Goal: Entertainment & Leisure: Consume media (video, audio)

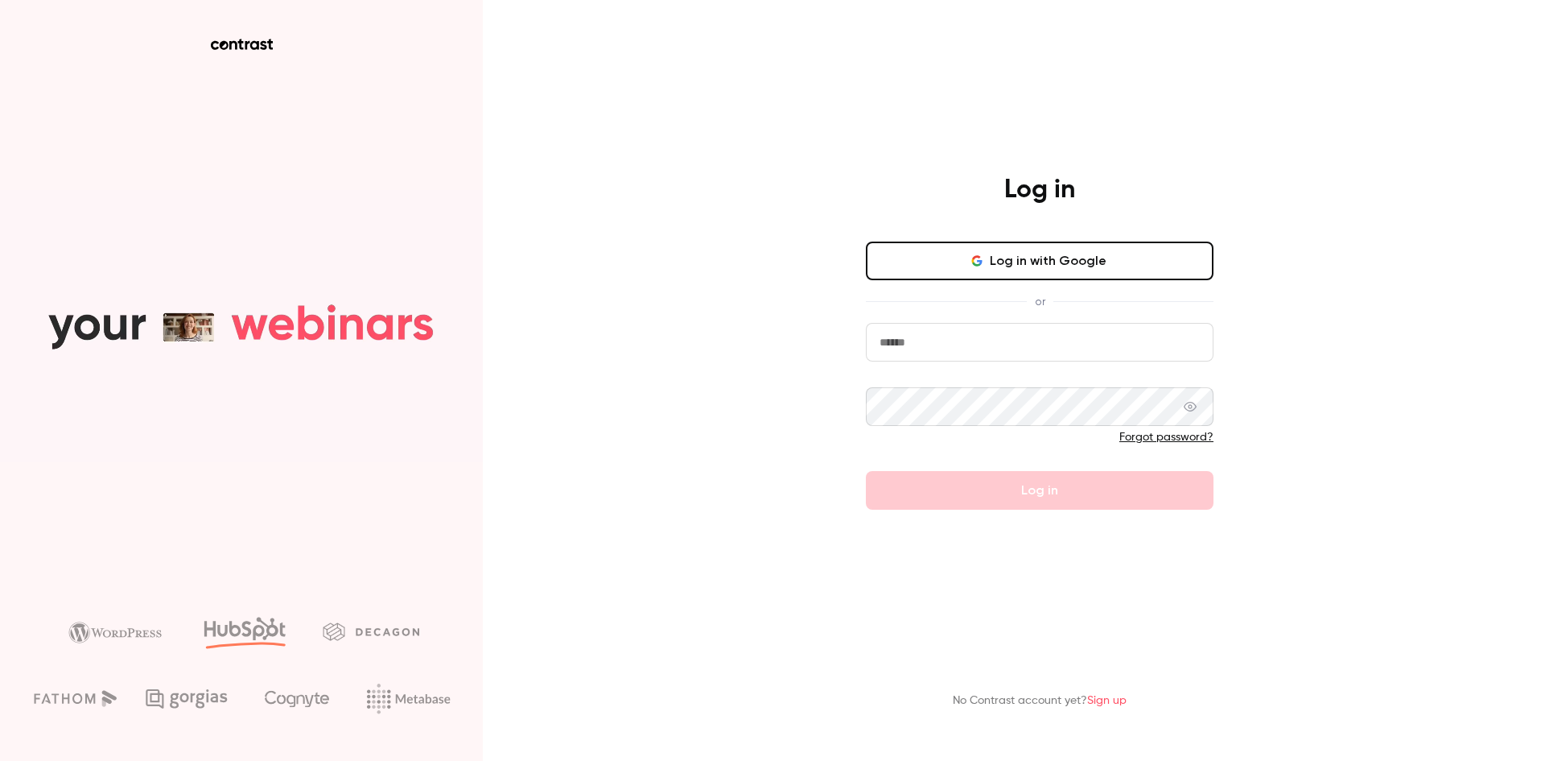
type input "**********"
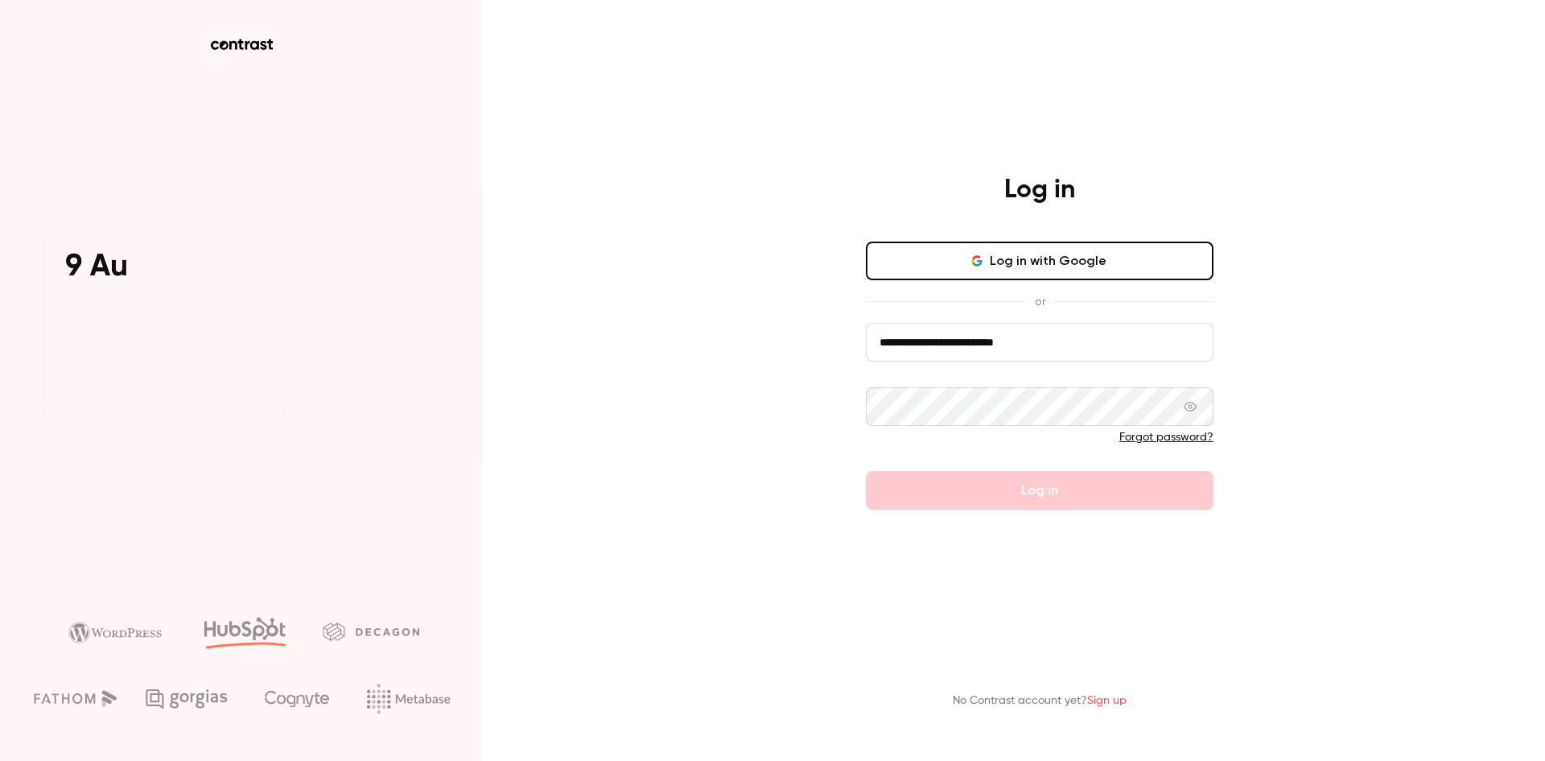
click at [1008, 484] on form "**********" at bounding box center [1040, 416] width 348 height 187
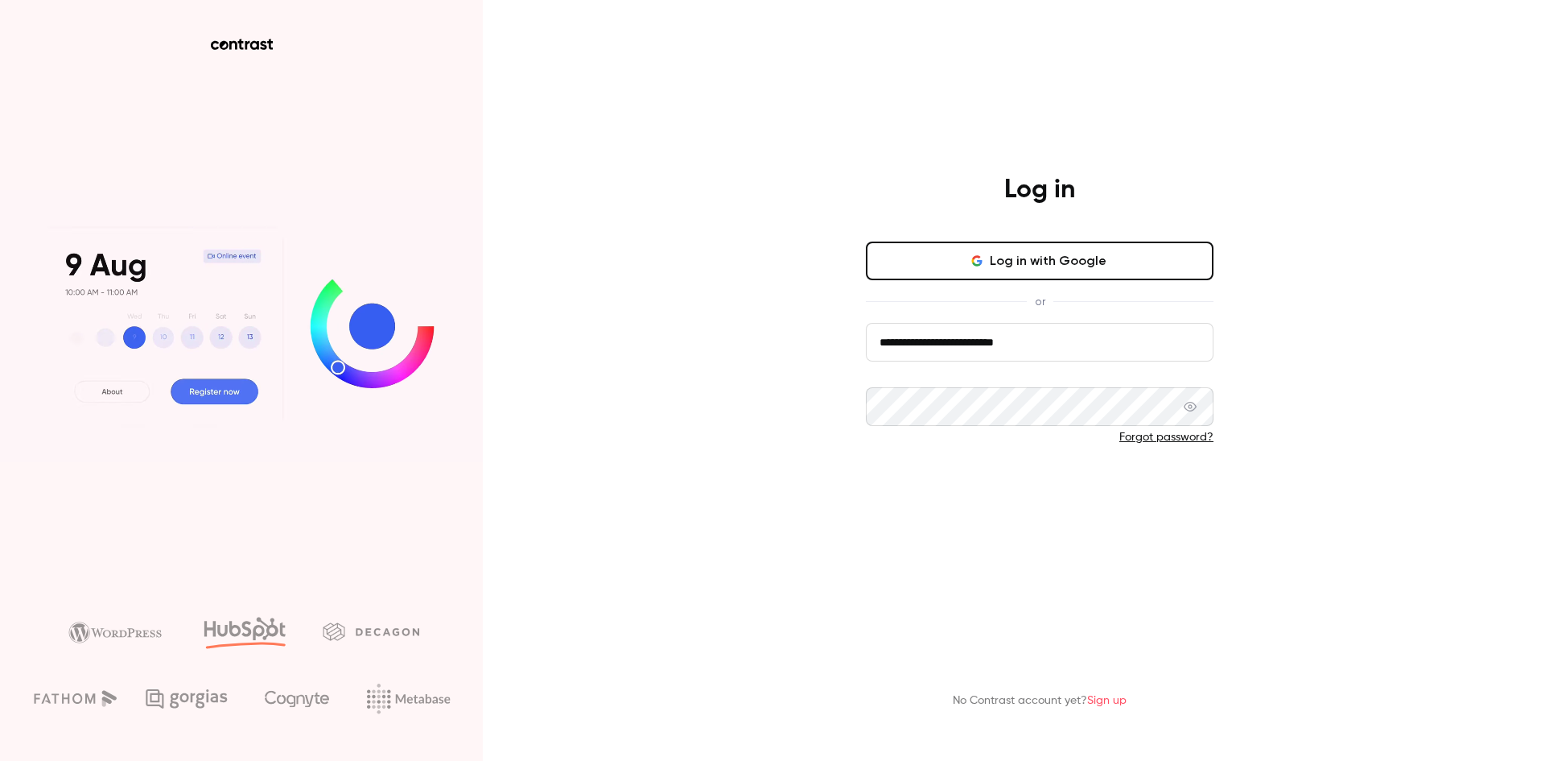
click at [948, 479] on button "Log in" at bounding box center [1040, 490] width 348 height 39
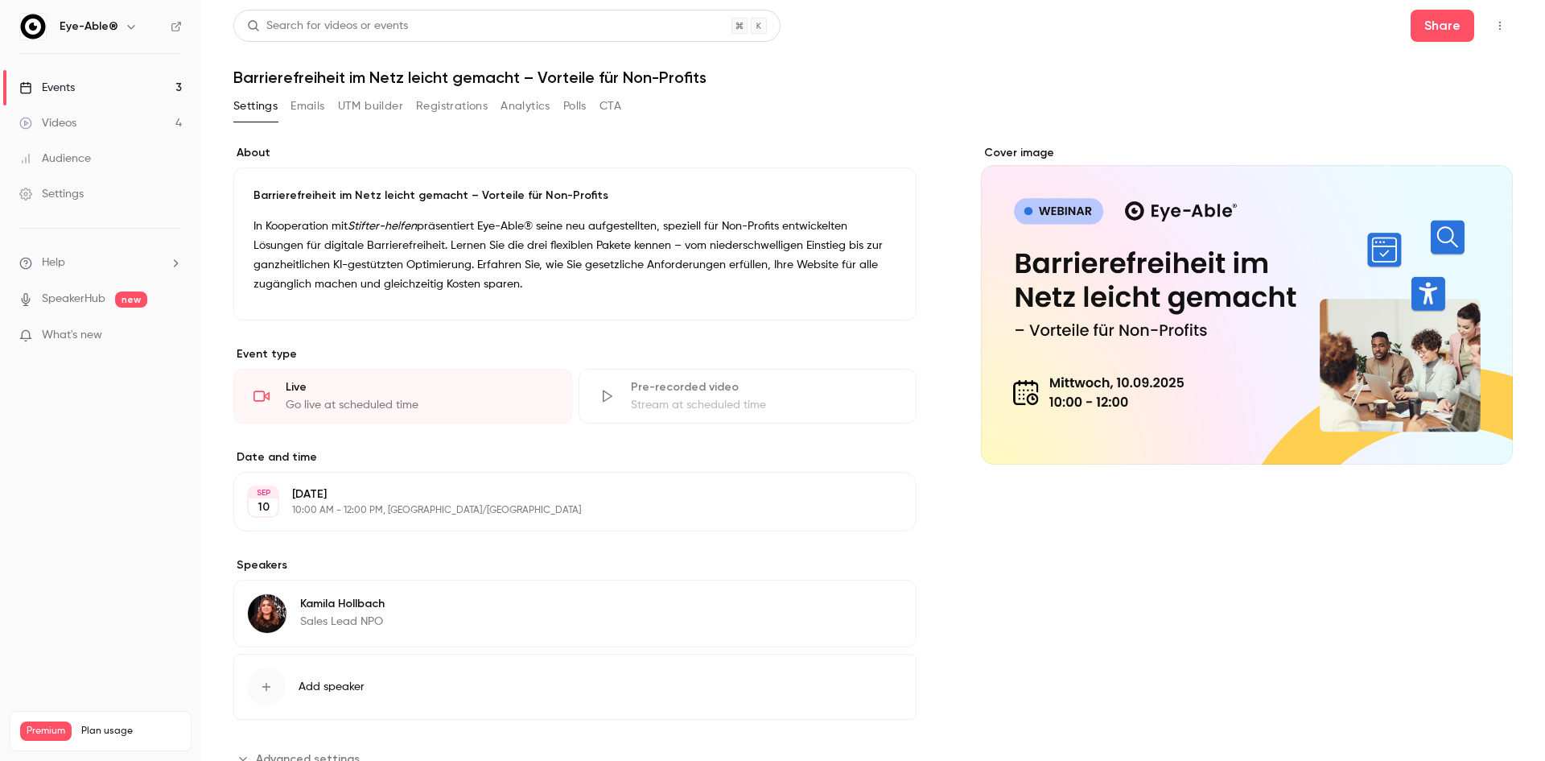
click at [136, 114] on link "Videos 4" at bounding box center [100, 122] width 201 height 35
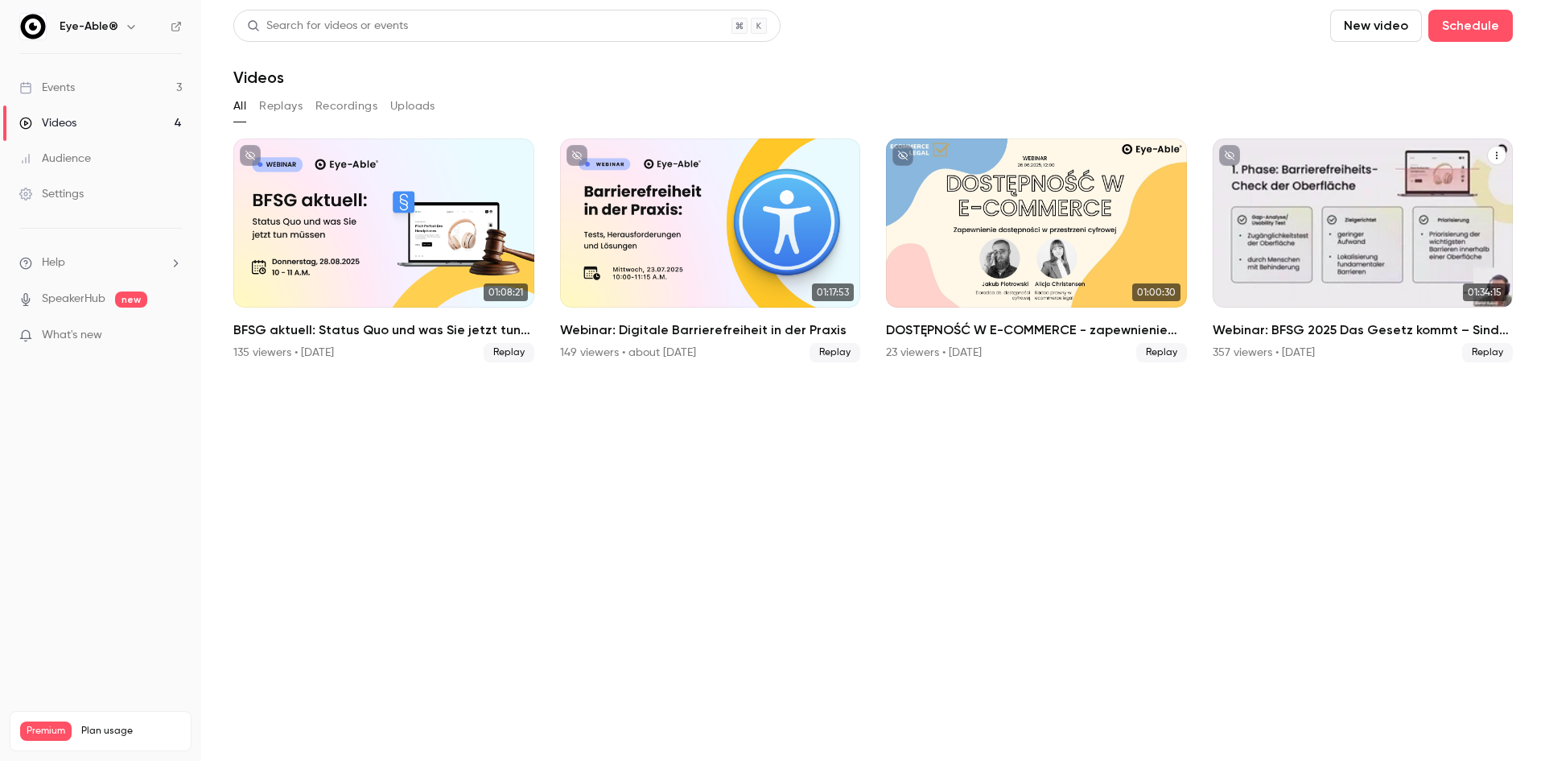
click at [1262, 279] on div "Webinar: BFSG 2025 Das Gesetz kommt – Sind Sie bereit?" at bounding box center [1363, 222] width 301 height 169
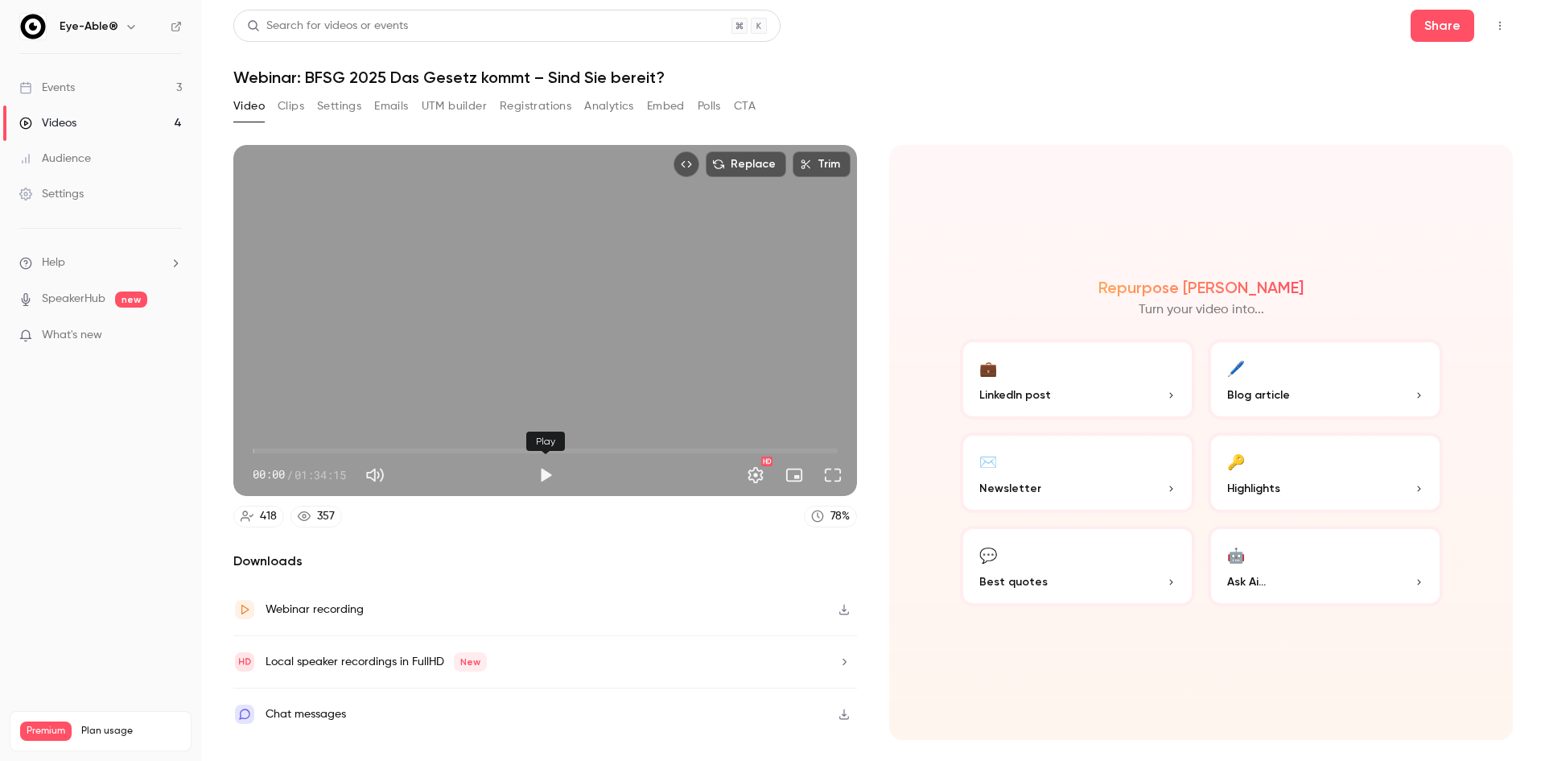
click at [540, 474] on button "Play" at bounding box center [546, 475] width 32 height 32
drag, startPoint x: 280, startPoint y: 449, endPoint x: 270, endPoint y: 448, distance: 9.7
click at [270, 448] on span "02:51" at bounding box center [545, 451] width 585 height 26
click at [837, 469] on button "Full screen" at bounding box center [833, 475] width 32 height 32
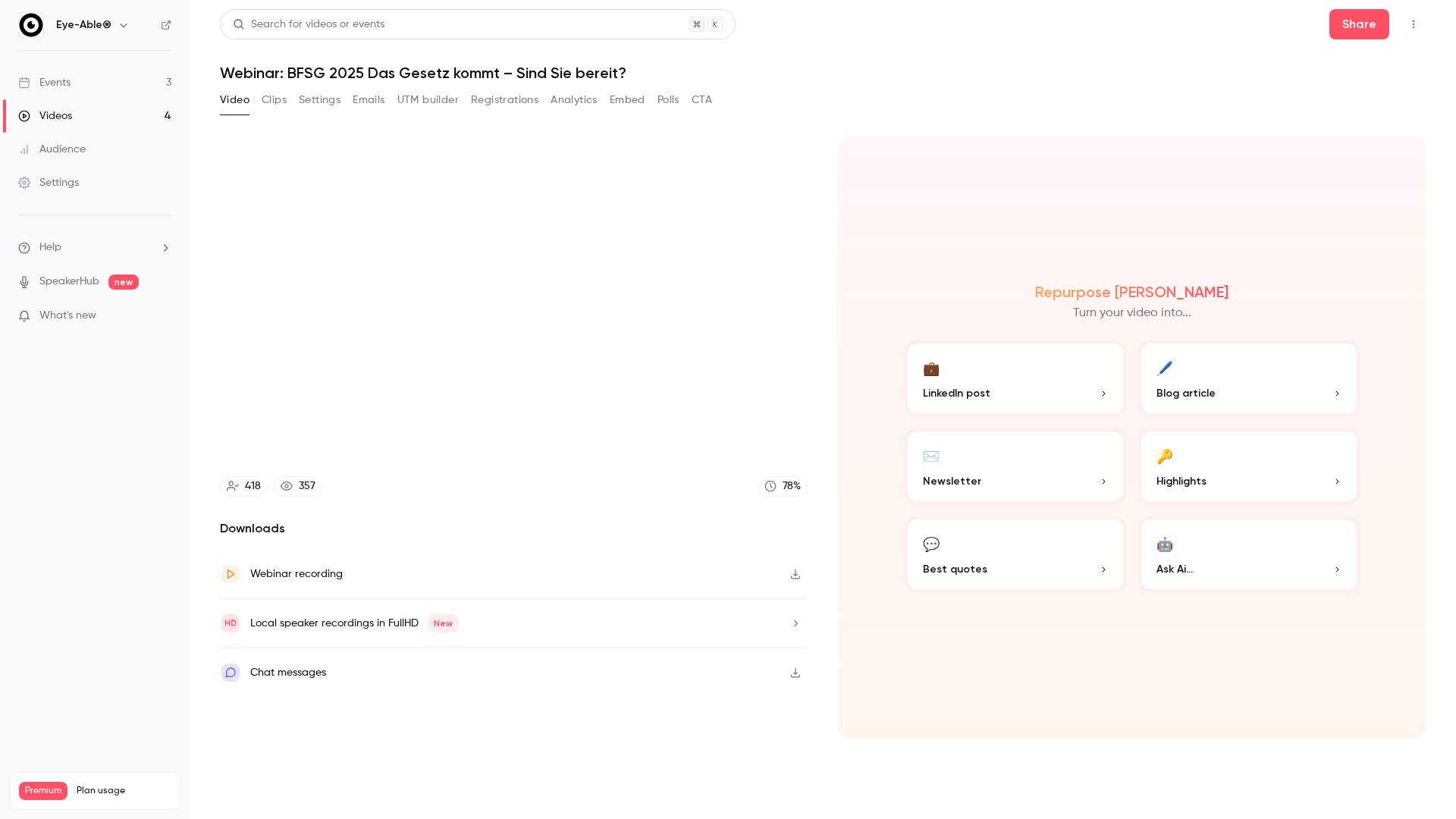
type input "*****"
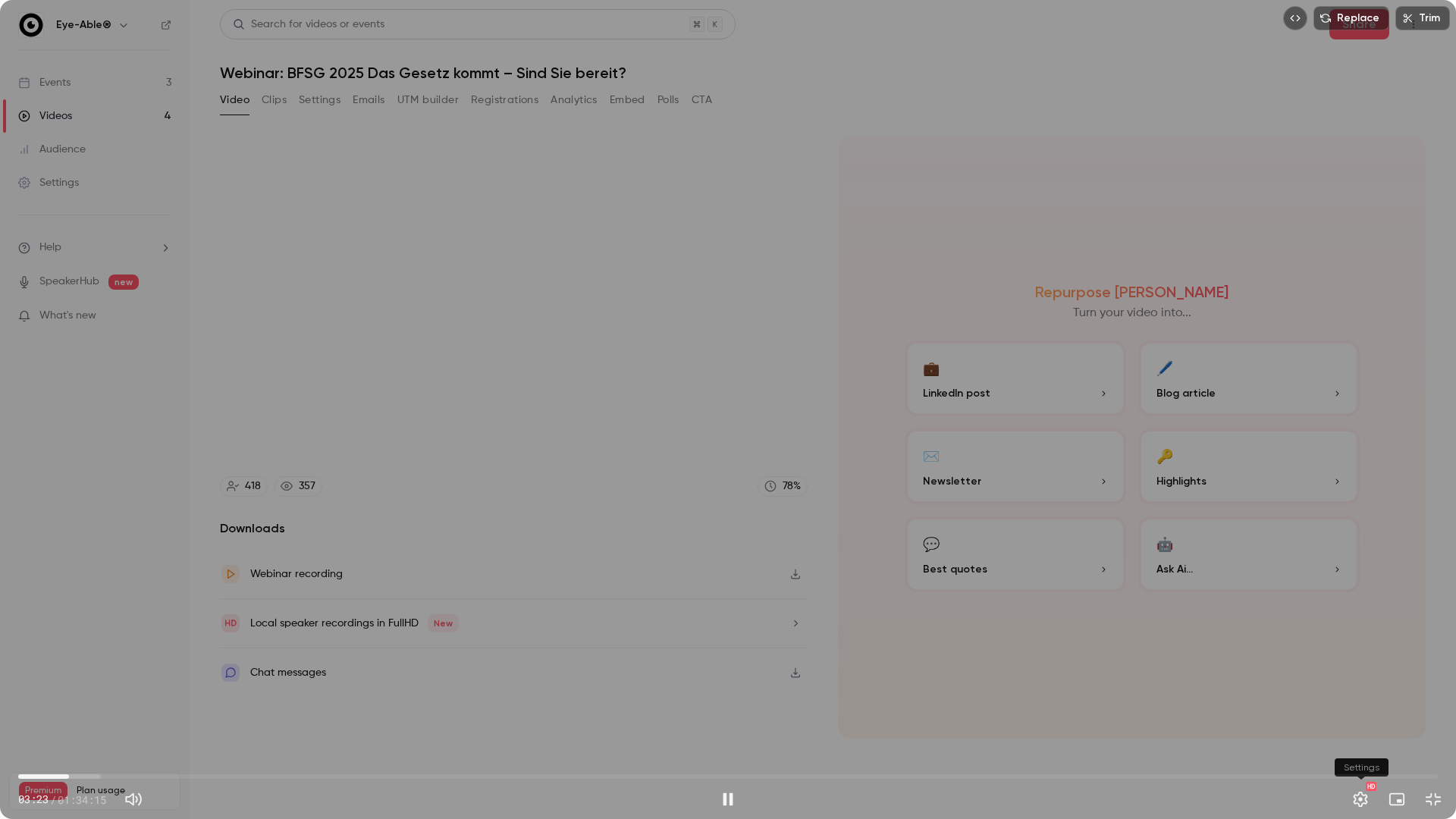
click at [1355, 716] on button "Settings" at bounding box center [1361, 799] width 30 height 30
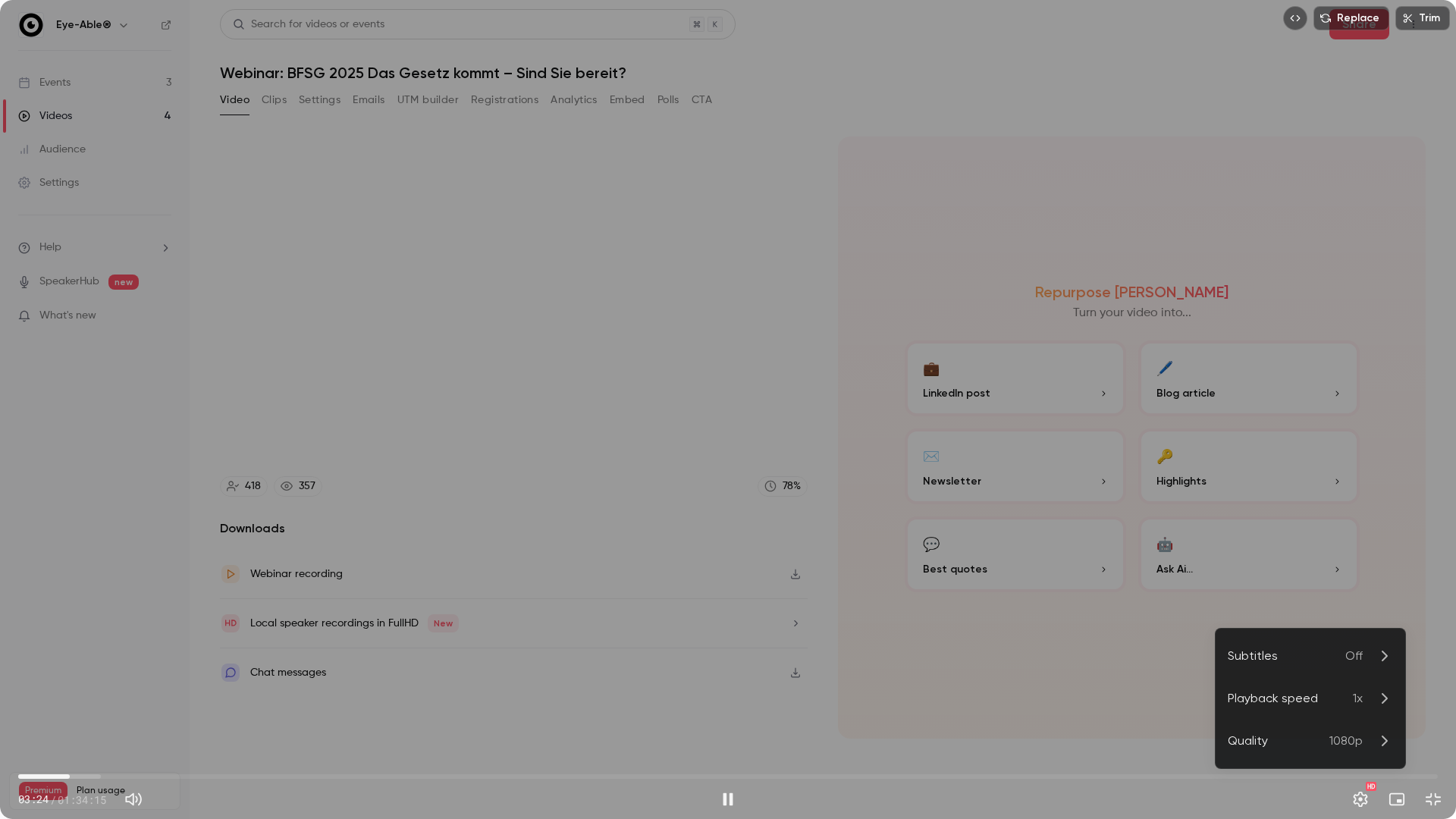
click at [1267, 698] on div "Playback speed" at bounding box center [1290, 698] width 125 height 18
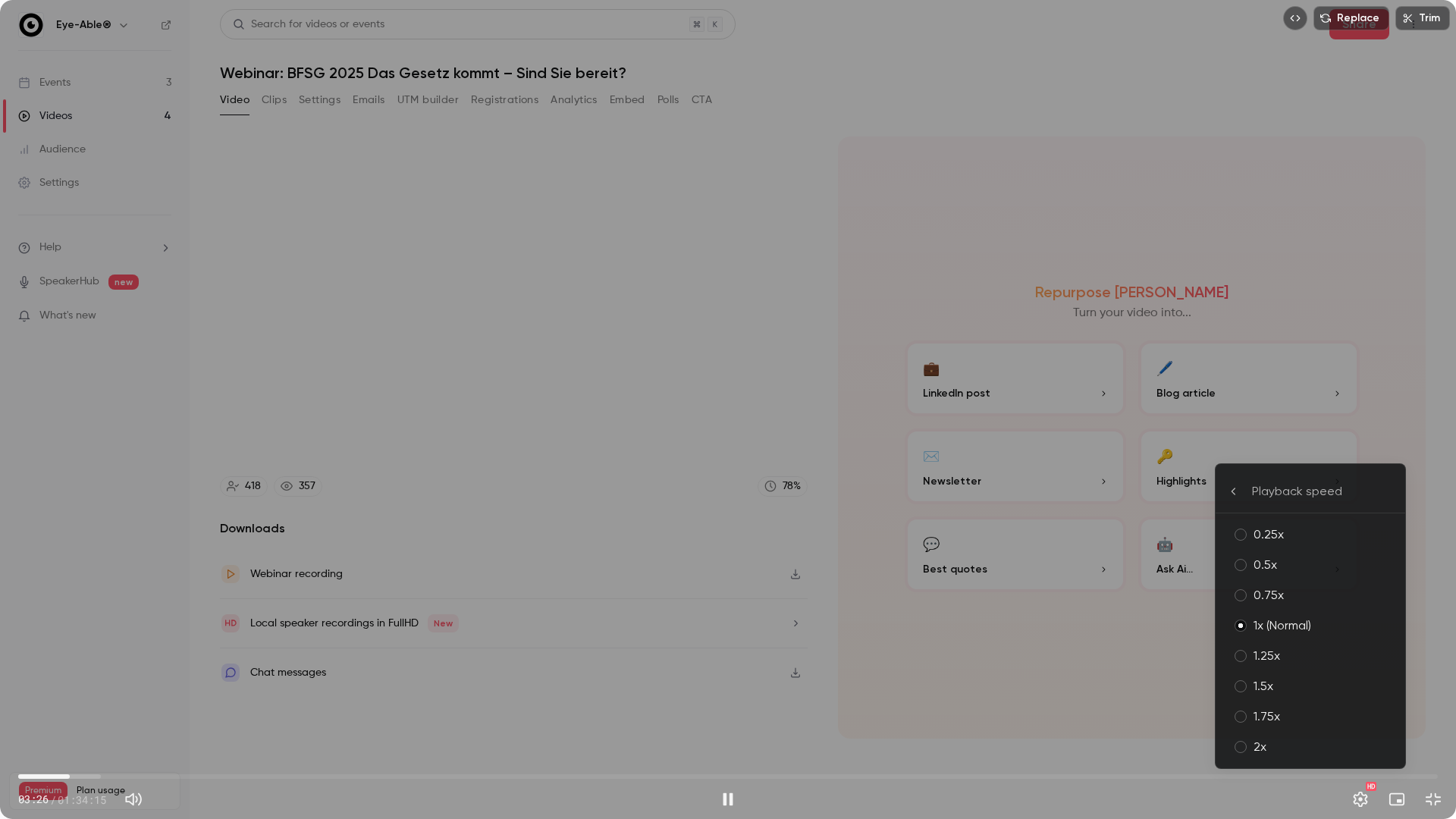
click at [1261, 686] on div "1.5x" at bounding box center [1323, 686] width 139 height 18
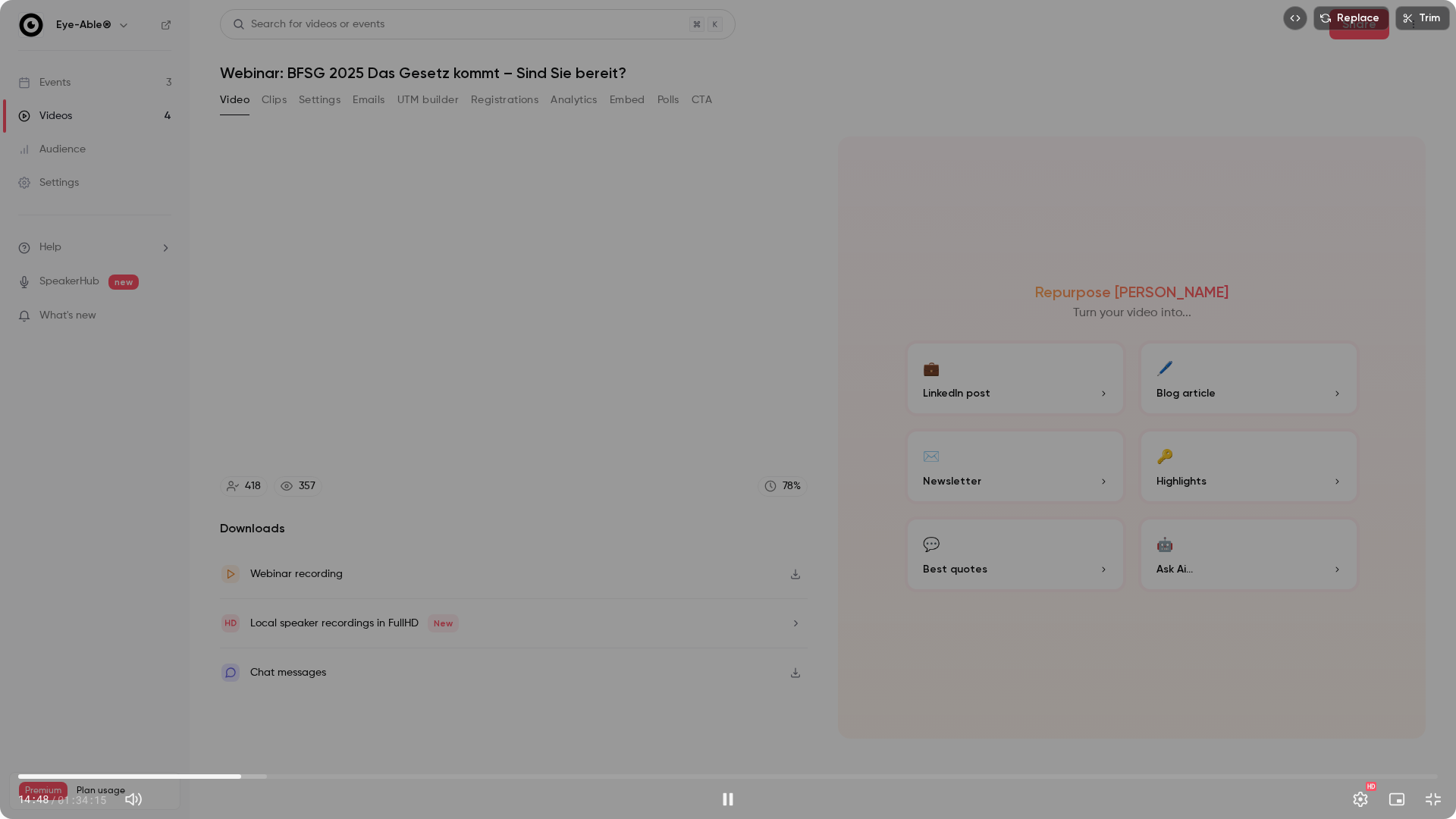
click at [941, 639] on div "Replace Trim 14:48 14:48 / 01:34:15 HD" at bounding box center [728, 409] width 1456 height 819
drag, startPoint x: 620, startPoint y: 651, endPoint x: 635, endPoint y: 661, distance: 18.0
click at [620, 652] on div "Replace Trim 14:48 14:48 / 01:34:15 HD" at bounding box center [728, 409] width 1456 height 819
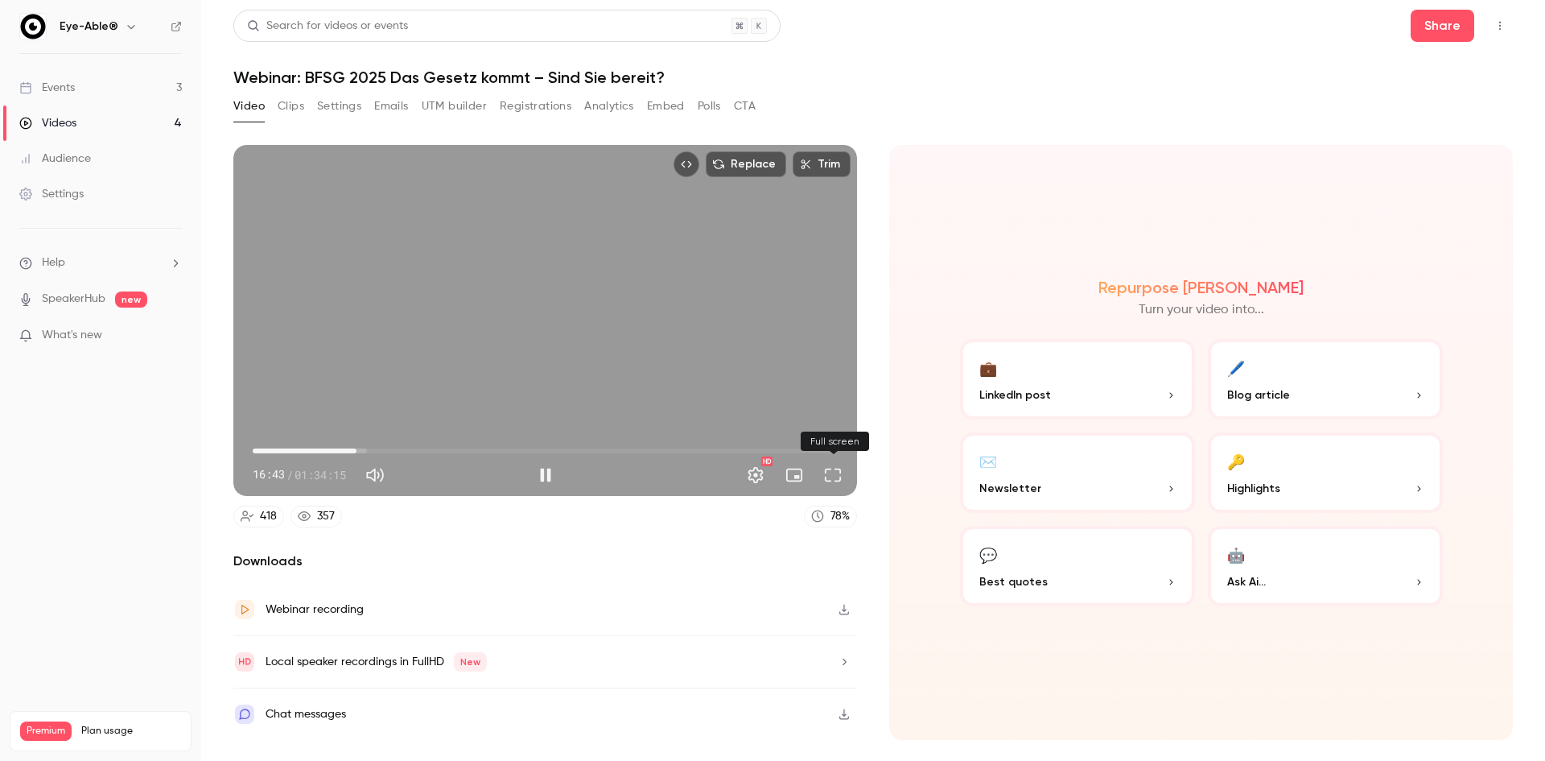
click at [830, 472] on button "Full screen" at bounding box center [833, 475] width 32 height 32
click at [839, 472] on button "Full screen" at bounding box center [833, 475] width 32 height 32
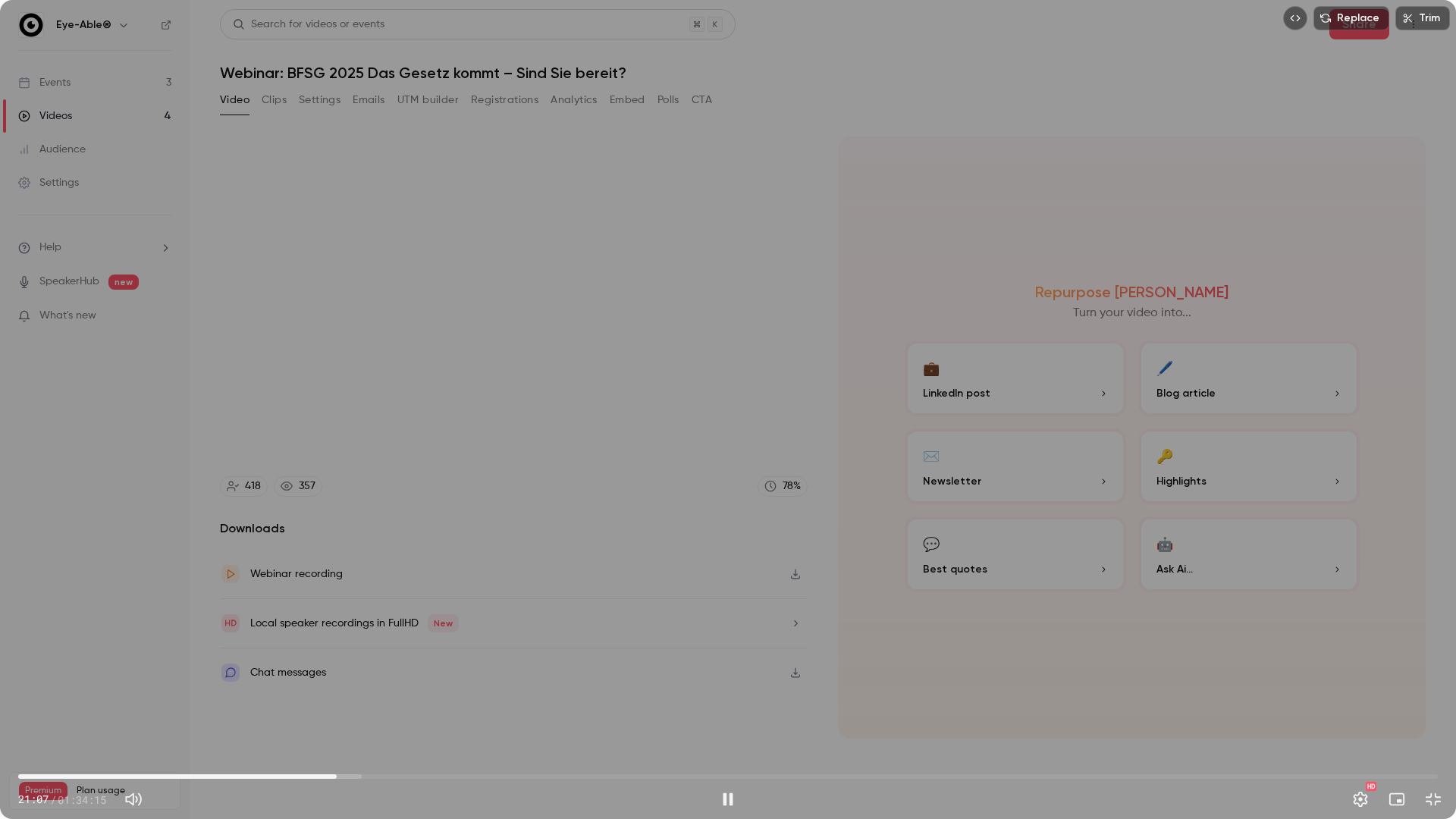
click at [780, 375] on div "Replace Trim 21:07 21:07 / 01:34:15 HD" at bounding box center [728, 409] width 1456 height 819
drag, startPoint x: 858, startPoint y: 467, endPoint x: 857, endPoint y: 496, distance: 29.0
click at [857, 473] on div "Replace Trim 21:07 21:07 / 01:34:15 HD" at bounding box center [728, 409] width 1456 height 819
drag, startPoint x: 1362, startPoint y: 352, endPoint x: 1164, endPoint y: 399, distance: 203.5
click at [1362, 352] on div "Replace Trim 21:27 21:27 / 01:34:15 HD" at bounding box center [728, 409] width 1456 height 818
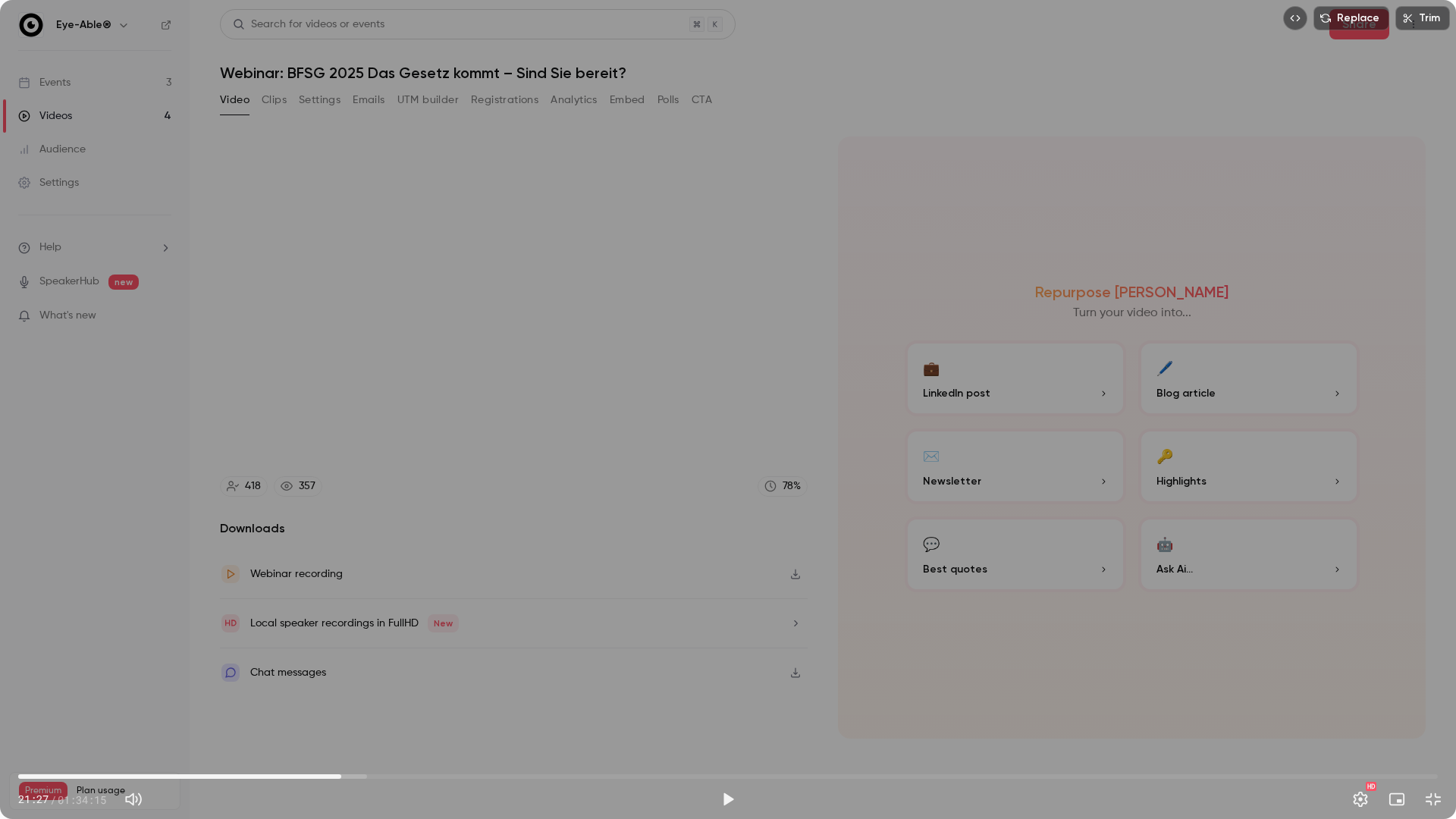
click at [1009, 399] on div "Replace Trim 21:27 21:27 / 01:34:15 HD" at bounding box center [728, 409] width 1456 height 819
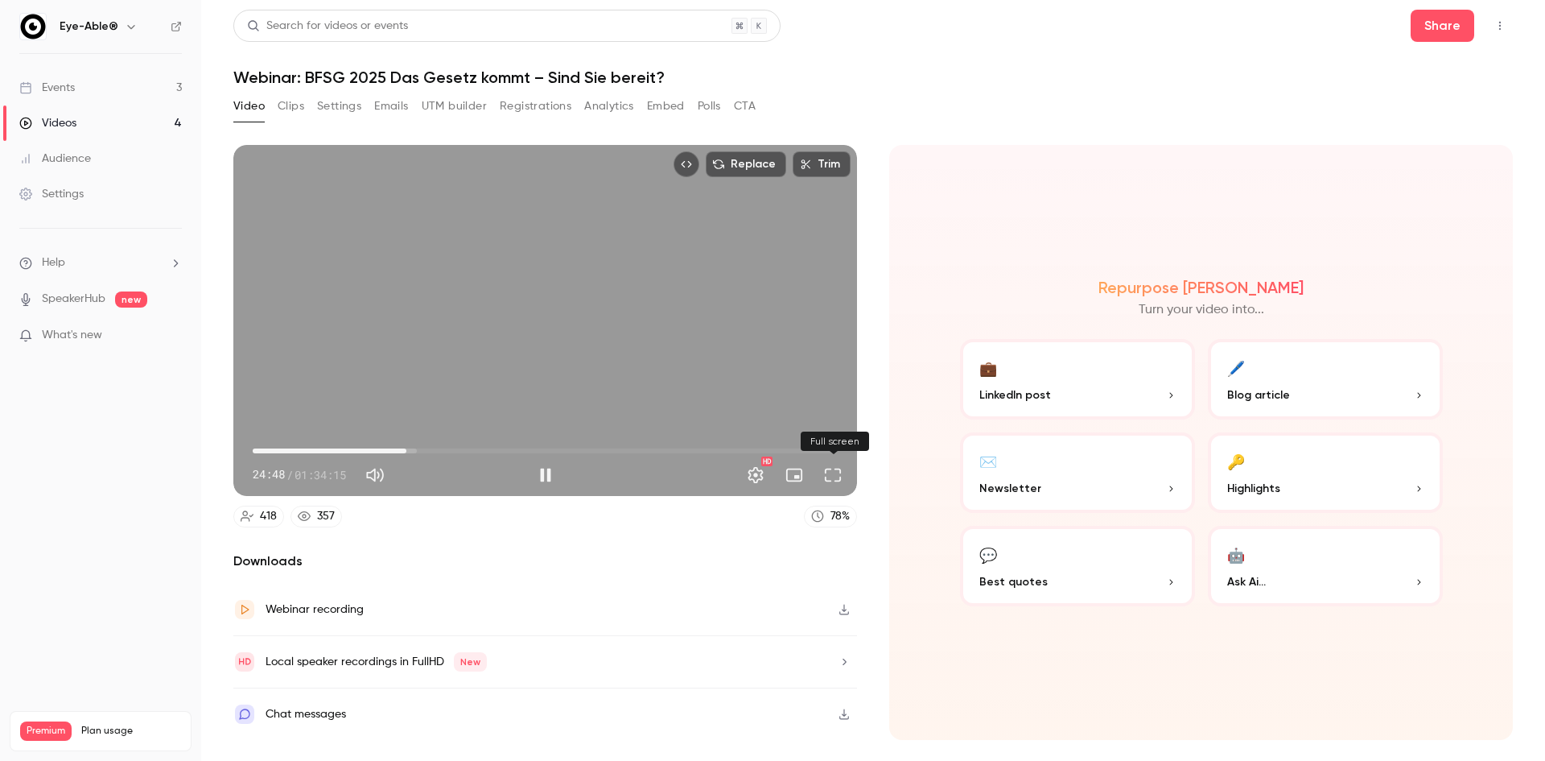
click at [837, 473] on button "Full screen" at bounding box center [833, 475] width 32 height 32
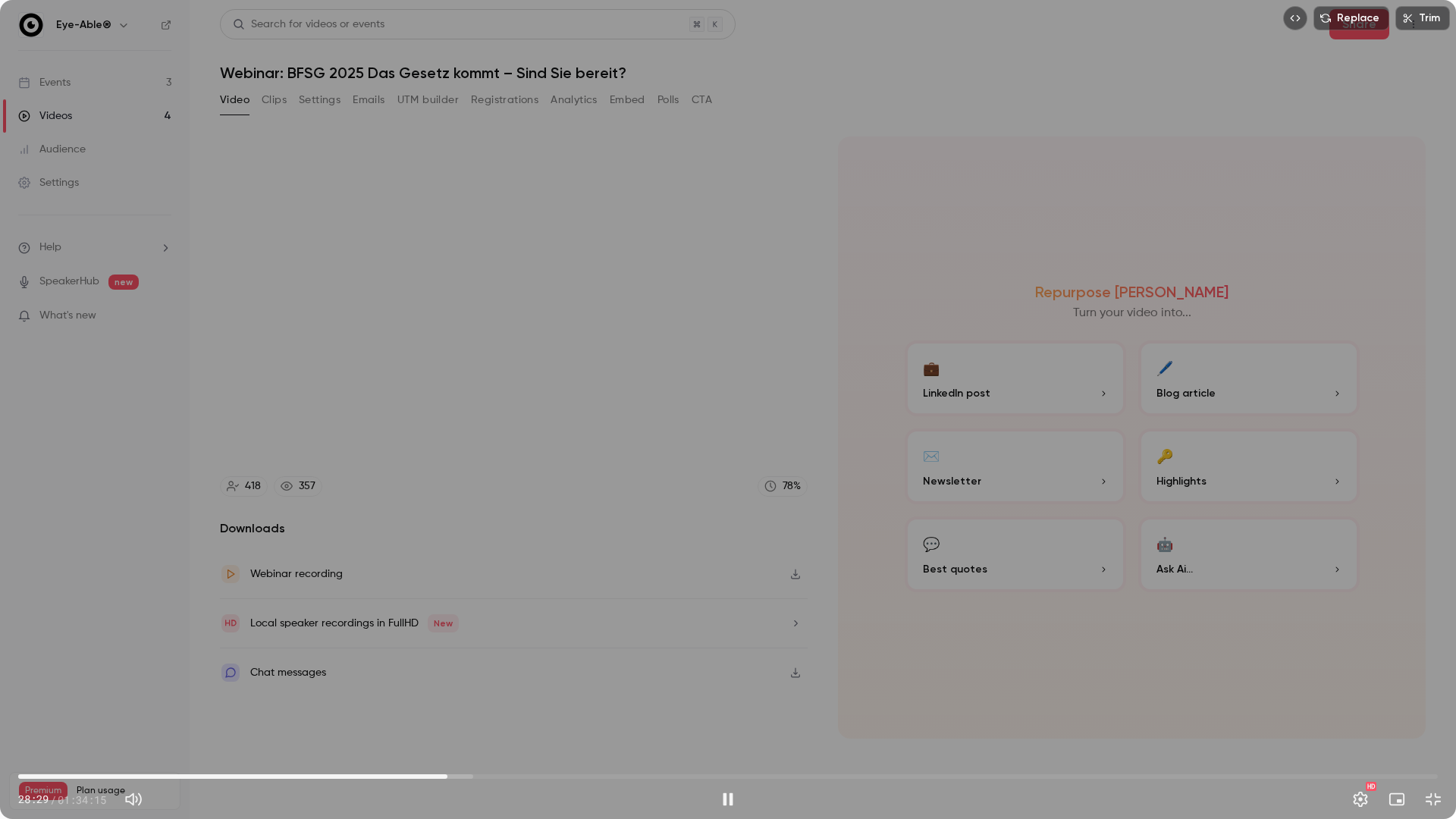
drag, startPoint x: 721, startPoint y: 567, endPoint x: 721, endPoint y: 580, distance: 13.0
click at [721, 569] on div "Replace Trim 28:29 28:29 / 01:34:15 HD" at bounding box center [728, 409] width 1456 height 819
click at [746, 584] on div "Replace Trim 28:30 28:30 / 01:34:15 HD" at bounding box center [728, 409] width 1456 height 819
click at [460, 716] on span "30:09" at bounding box center [728, 777] width 1420 height 25
click at [453, 716] on span "28:54" at bounding box center [453, 777] width 5 height 5
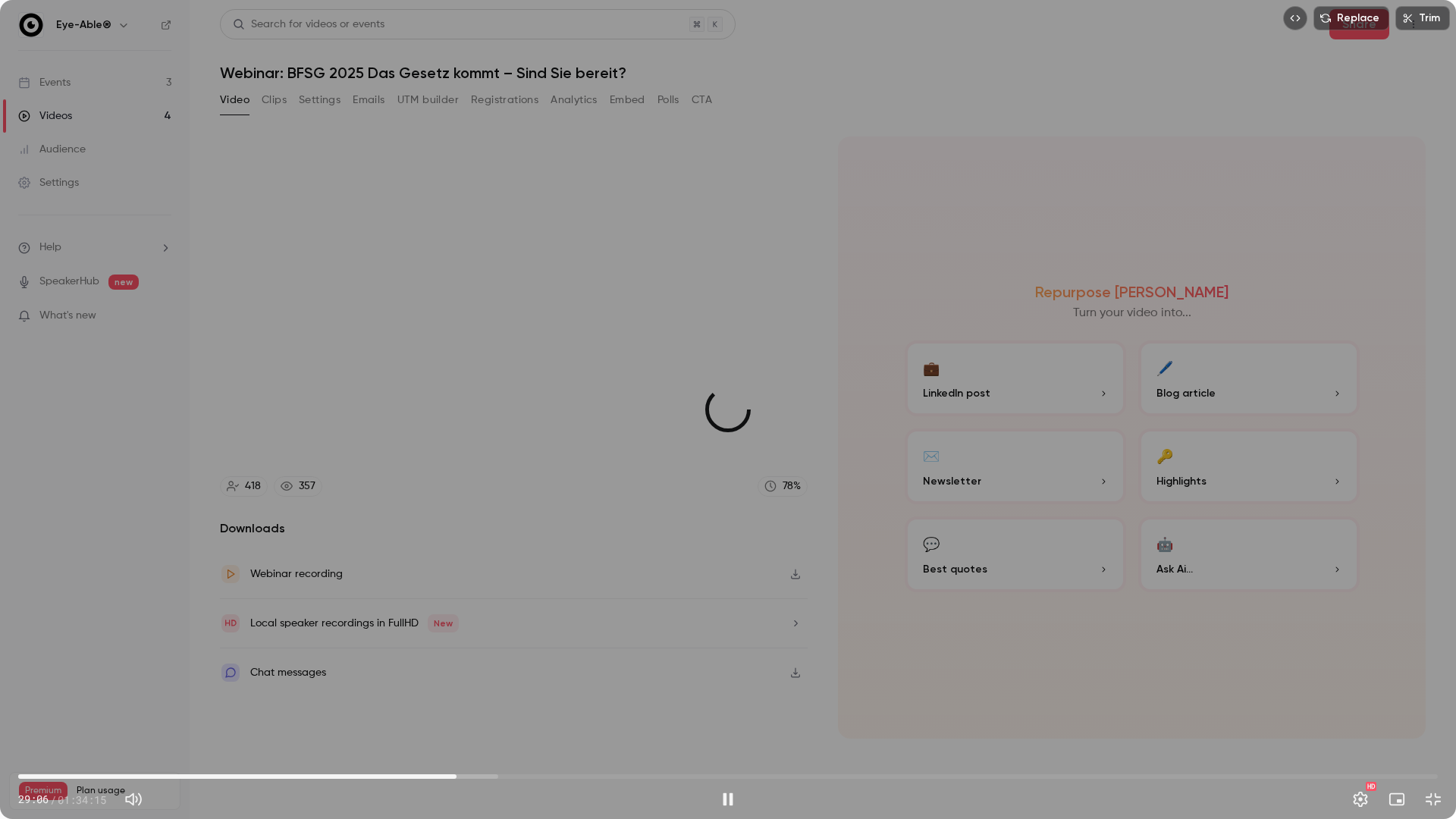
click at [456, 716] on span "29:06" at bounding box center [456, 777] width 5 height 5
click at [460, 716] on span "29:21" at bounding box center [460, 777] width 5 height 5
click at [1359, 716] on button "Settings" at bounding box center [1361, 799] width 30 height 30
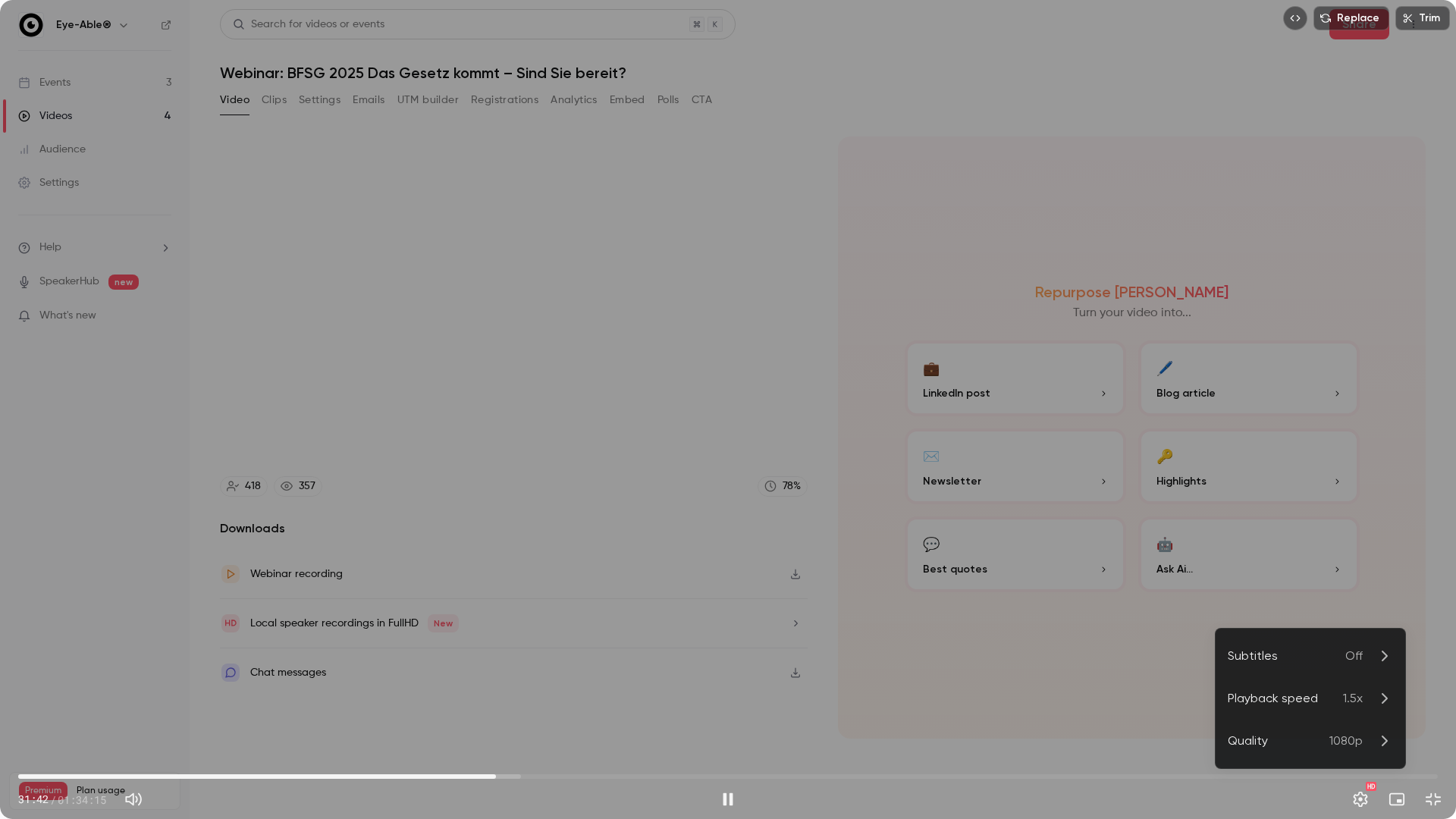
click at [1359, 716] on div at bounding box center [728, 409] width 1456 height 819
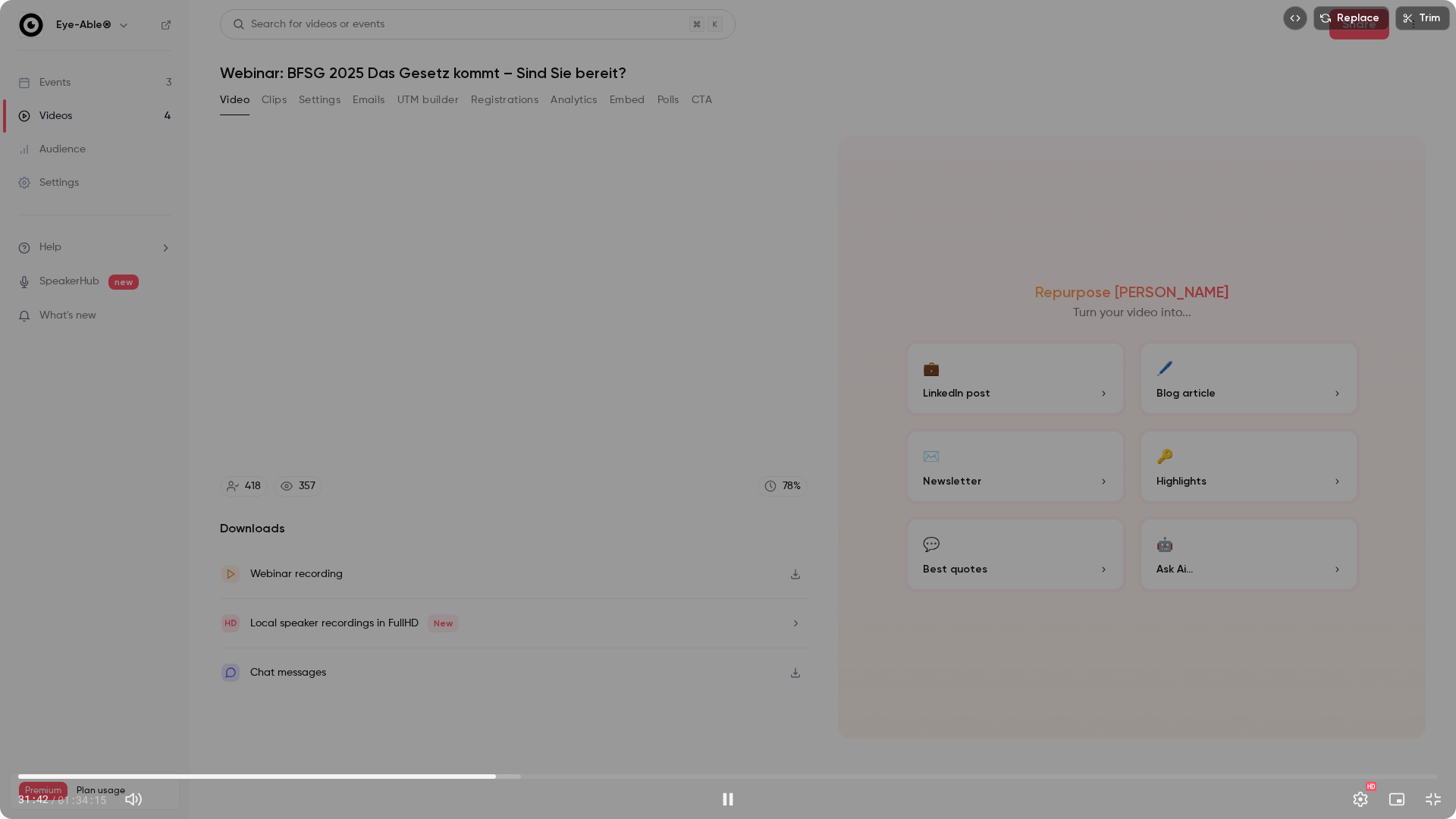
click at [888, 627] on div "Replace Trim 31:42 31:42 / 01:34:15 HD" at bounding box center [728, 409] width 1456 height 819
click at [915, 681] on div "Replace Trim 31:43 31:43 / 01:34:15 HD" at bounding box center [728, 409] width 1456 height 819
click at [896, 531] on div "Replace Trim 31:47 31:47 / 01:34:15 HD" at bounding box center [728, 409] width 1456 height 819
click at [973, 549] on div "Replace Trim 31:47 31:47 / 01:34:15 HD" at bounding box center [728, 409] width 1456 height 819
click at [943, 558] on div "Replace Trim 31:49 31:49 / 01:34:15 HD" at bounding box center [728, 409] width 1456 height 819
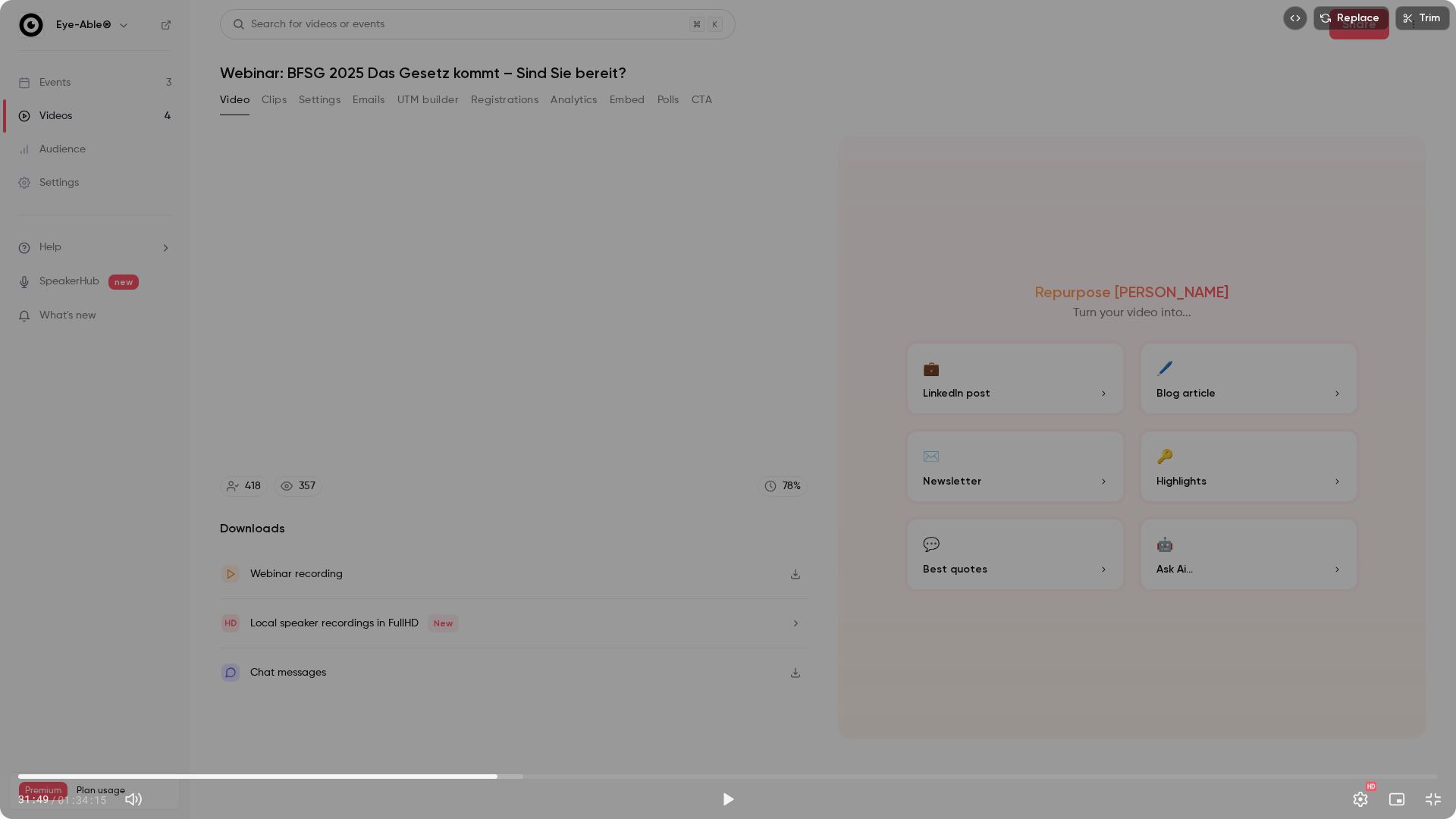
click at [696, 488] on div "Replace Trim 31:49 31:49 / 01:34:15 HD" at bounding box center [728, 409] width 1456 height 819
click at [1366, 716] on button "Settings" at bounding box center [1361, 799] width 30 height 30
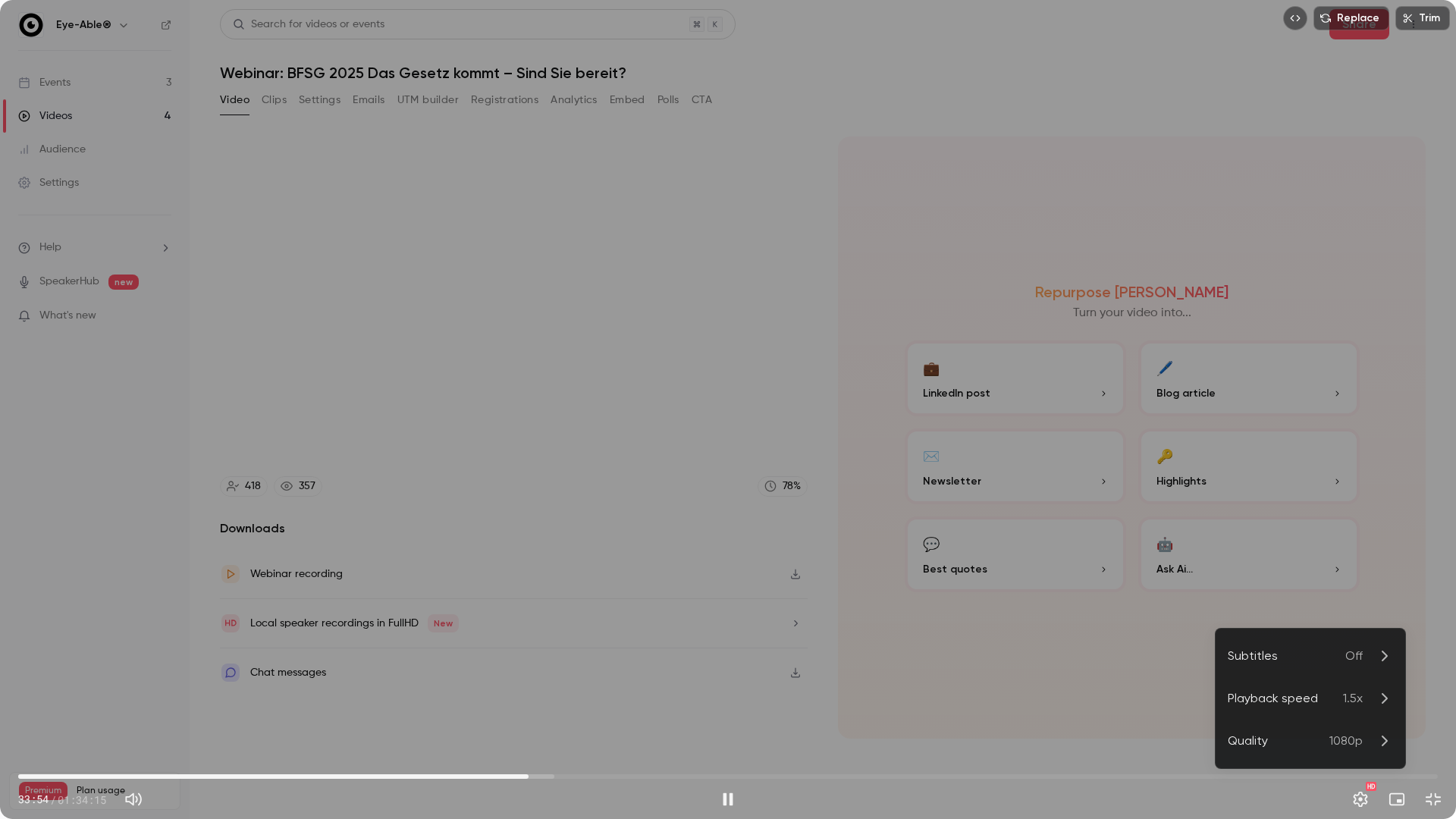
click at [1340, 694] on div "Playback speed" at bounding box center [1285, 698] width 115 height 18
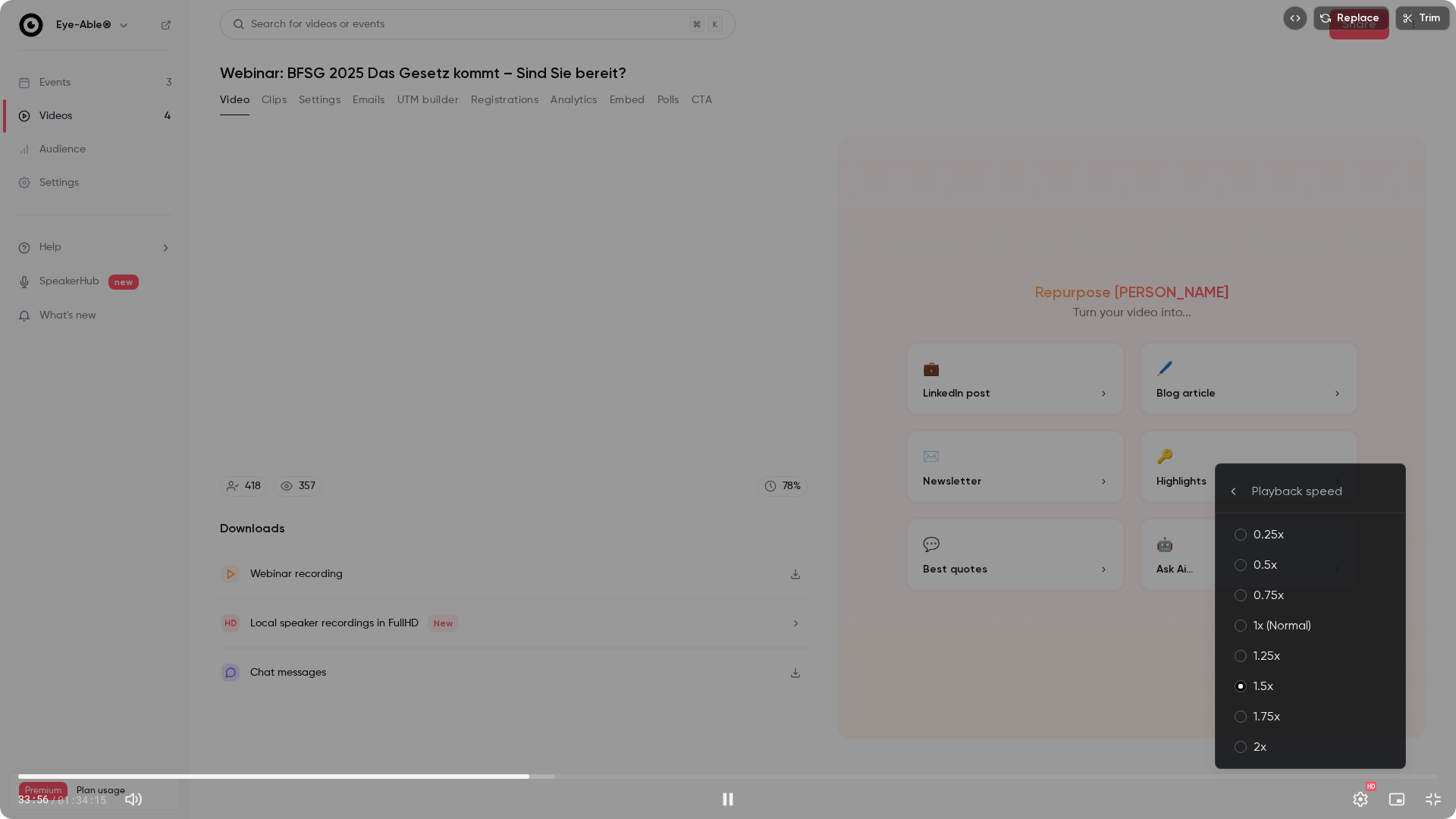
click at [1282, 716] on div "1.75x" at bounding box center [1323, 716] width 139 height 18
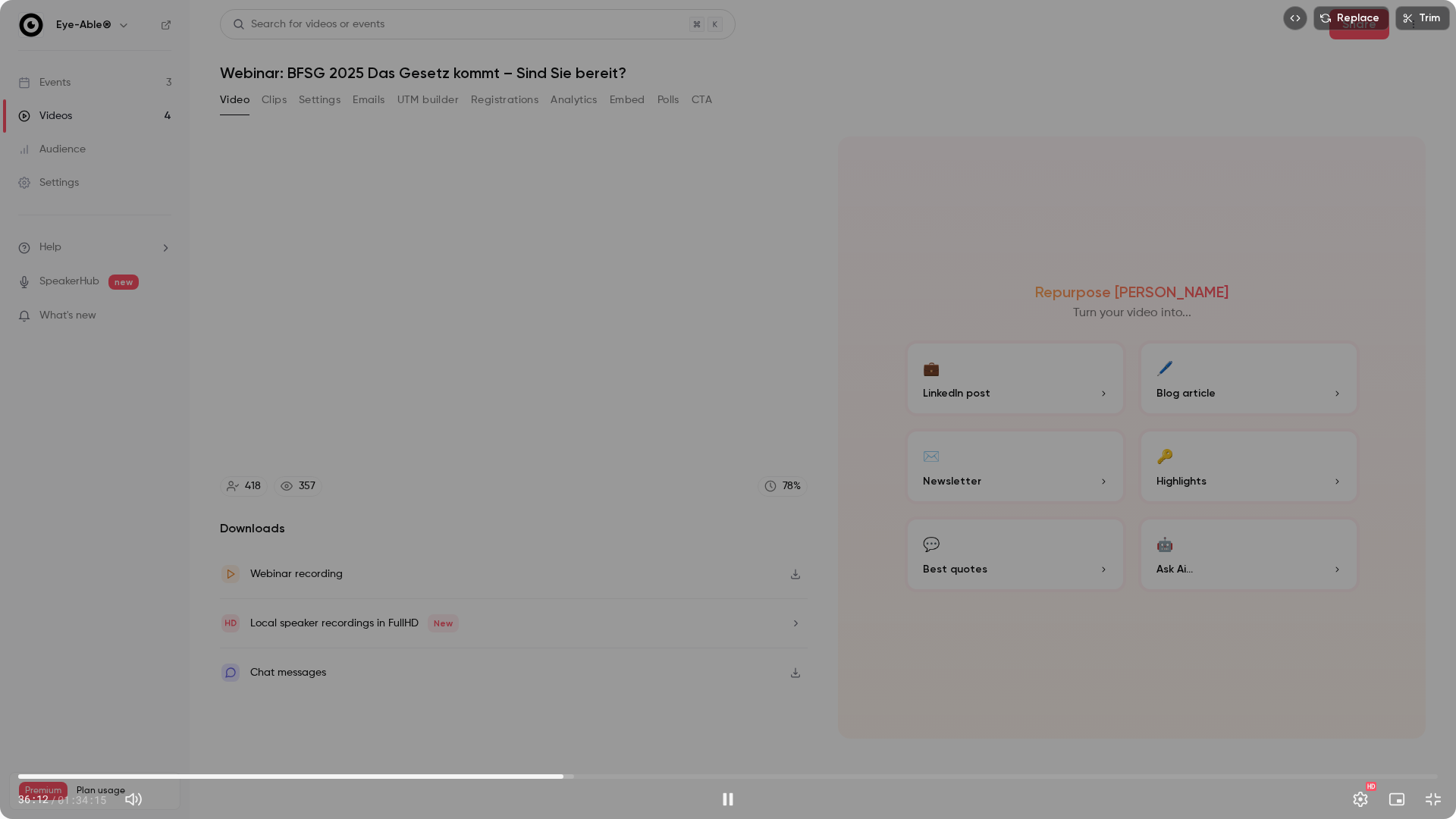
click at [564, 716] on span "36:12" at bounding box center [728, 777] width 1420 height 25
click at [582, 716] on span "36:31" at bounding box center [728, 777] width 1420 height 25
click at [599, 716] on span "38:34" at bounding box center [728, 777] width 1420 height 25
click at [623, 716] on span "38:39" at bounding box center [728, 777] width 1420 height 25
click at [650, 716] on span "40:08" at bounding box center [728, 777] width 1420 height 25
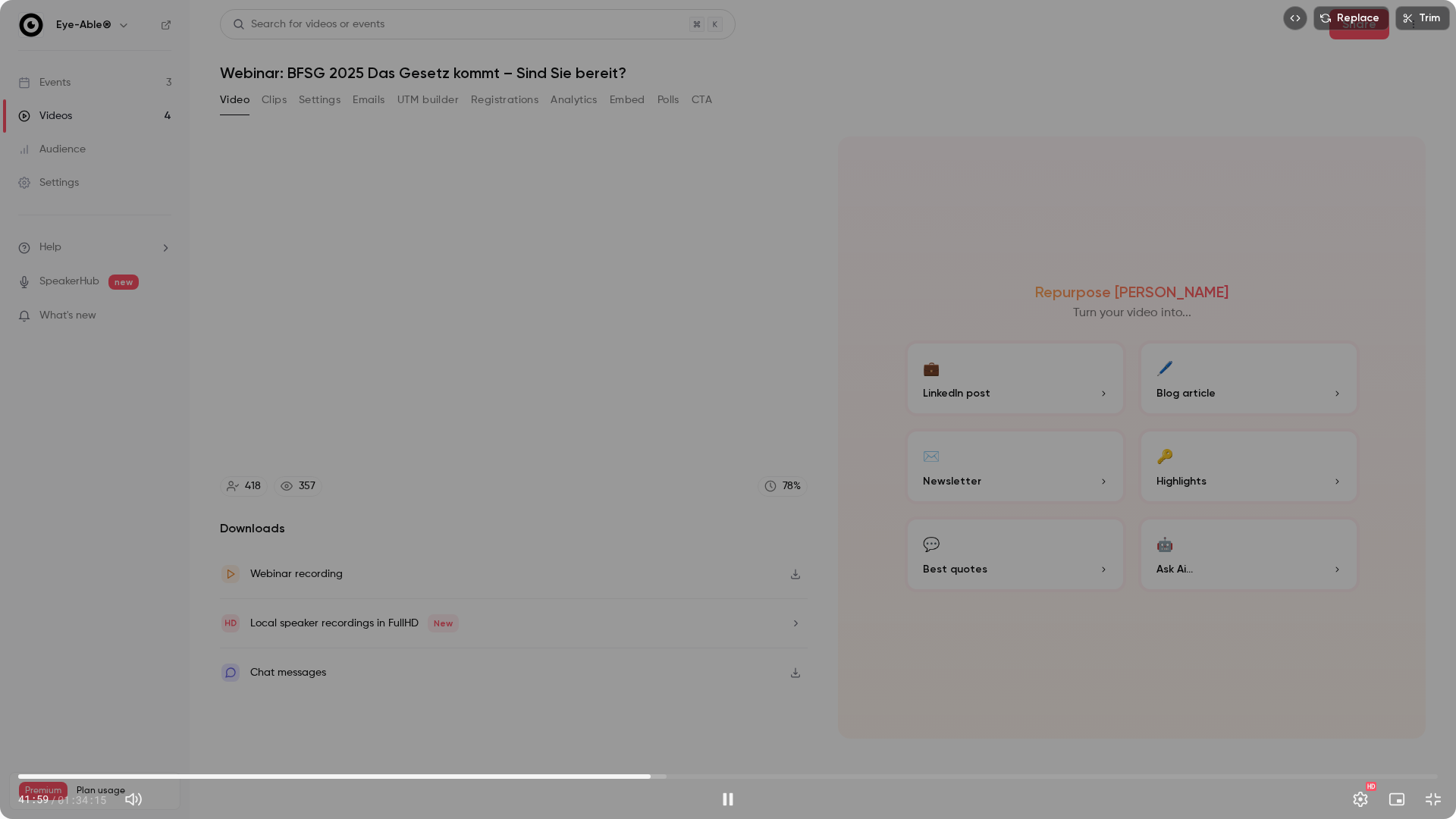
click at [664, 716] on span "41:59" at bounding box center [728, 777] width 1420 height 25
click at [691, 716] on span "44:39" at bounding box center [728, 777] width 1420 height 25
click at [676, 716] on span "44:41" at bounding box center [728, 777] width 1420 height 25
click at [695, 716] on span "44:57" at bounding box center [728, 777] width 1420 height 25
click at [736, 716] on span "47:41" at bounding box center [728, 777] width 1420 height 25
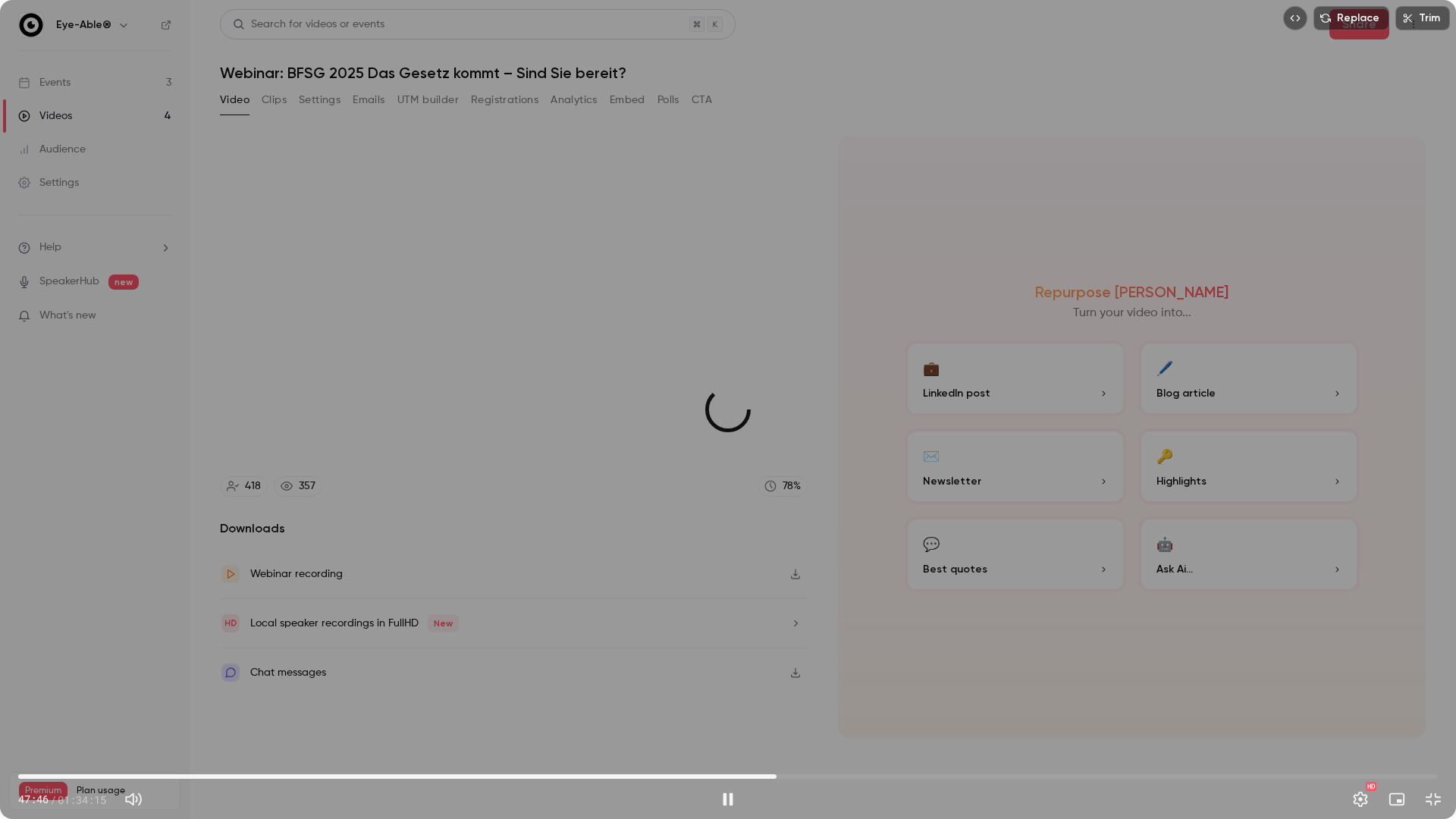
click at [778, 716] on span "50:21" at bounding box center [728, 777] width 1420 height 25
click at [814, 716] on span "52:49" at bounding box center [728, 777] width 1420 height 25
click at [836, 716] on span "54:16" at bounding box center [728, 777] width 1420 height 25
click at [860, 716] on span "55:56" at bounding box center [728, 777] width 1420 height 25
click at [872, 716] on span "56:01" at bounding box center [728, 777] width 1420 height 25
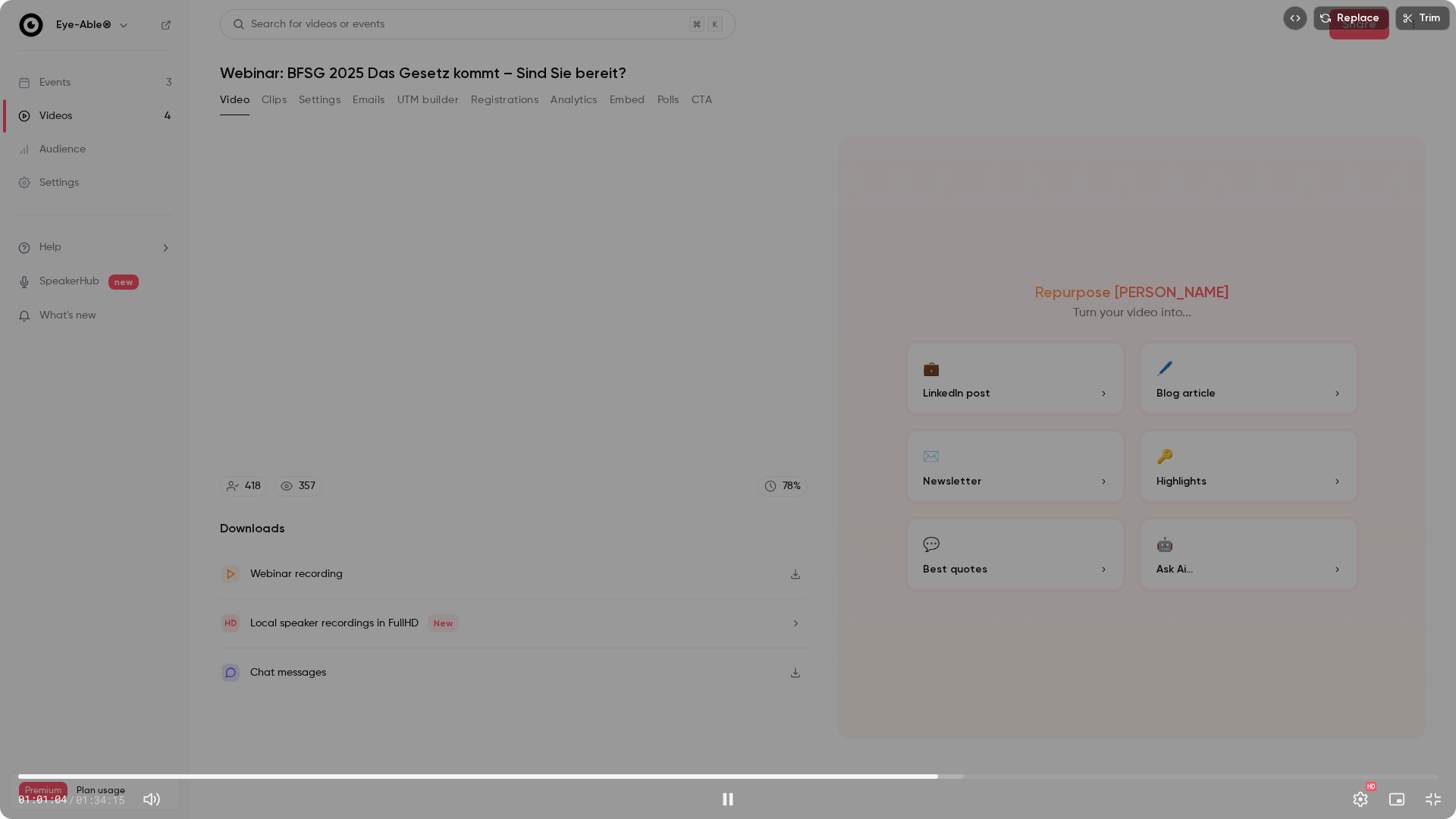
click at [843, 620] on div "Replace Trim 01:01:04 01:01:04 / 01:34:15 HD" at bounding box center [728, 409] width 1456 height 819
drag, startPoint x: 608, startPoint y: 476, endPoint x: 635, endPoint y: 465, distance: 29.2
click at [610, 483] on div "Replace Trim 01:01:04 01:01:04 / 01:34:15 HD" at bounding box center [728, 409] width 1456 height 819
click at [1365, 716] on button "Settings" at bounding box center [1361, 799] width 30 height 30
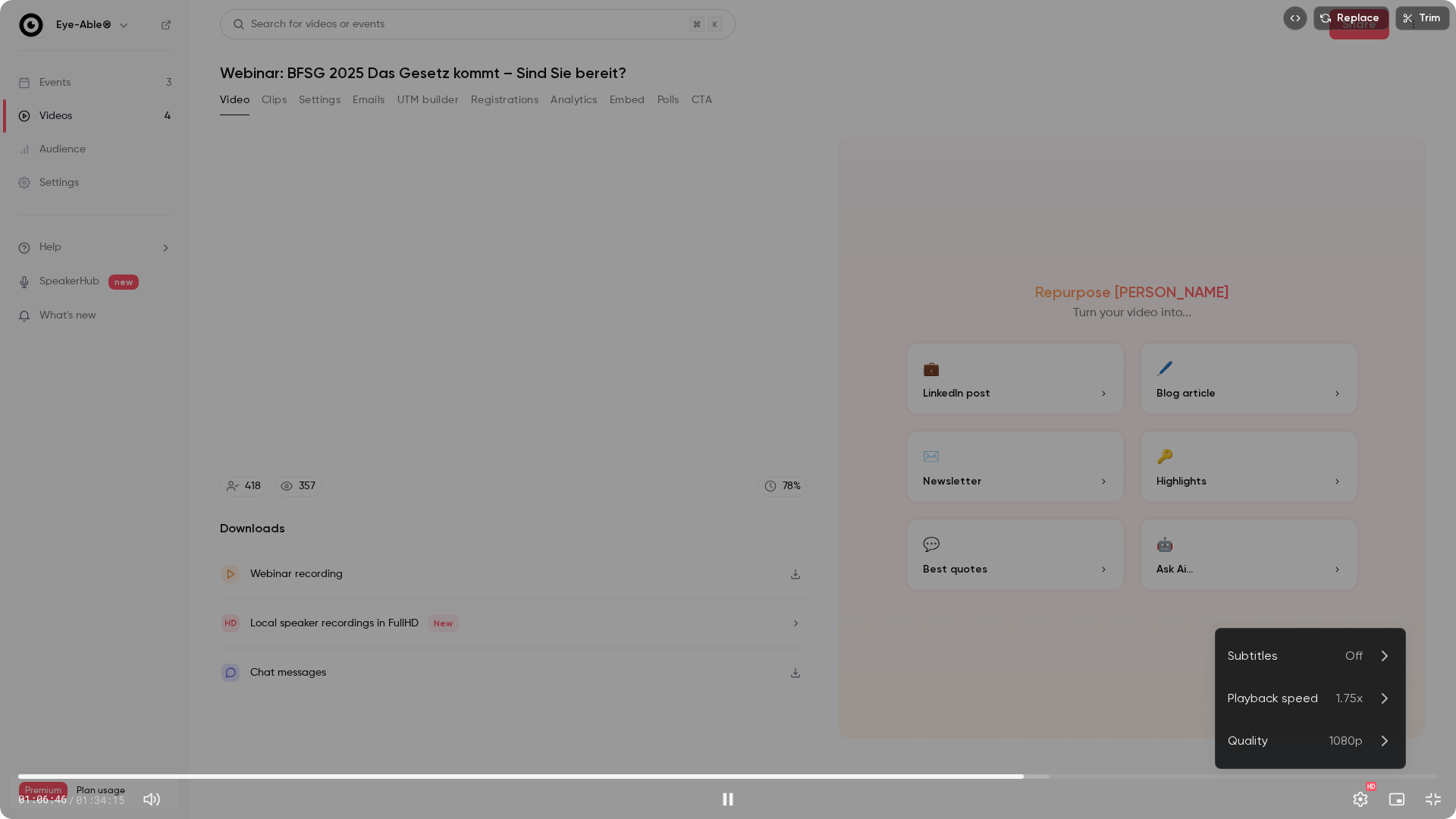
click at [1338, 703] on span "1.75x" at bounding box center [1350, 698] width 26 height 18
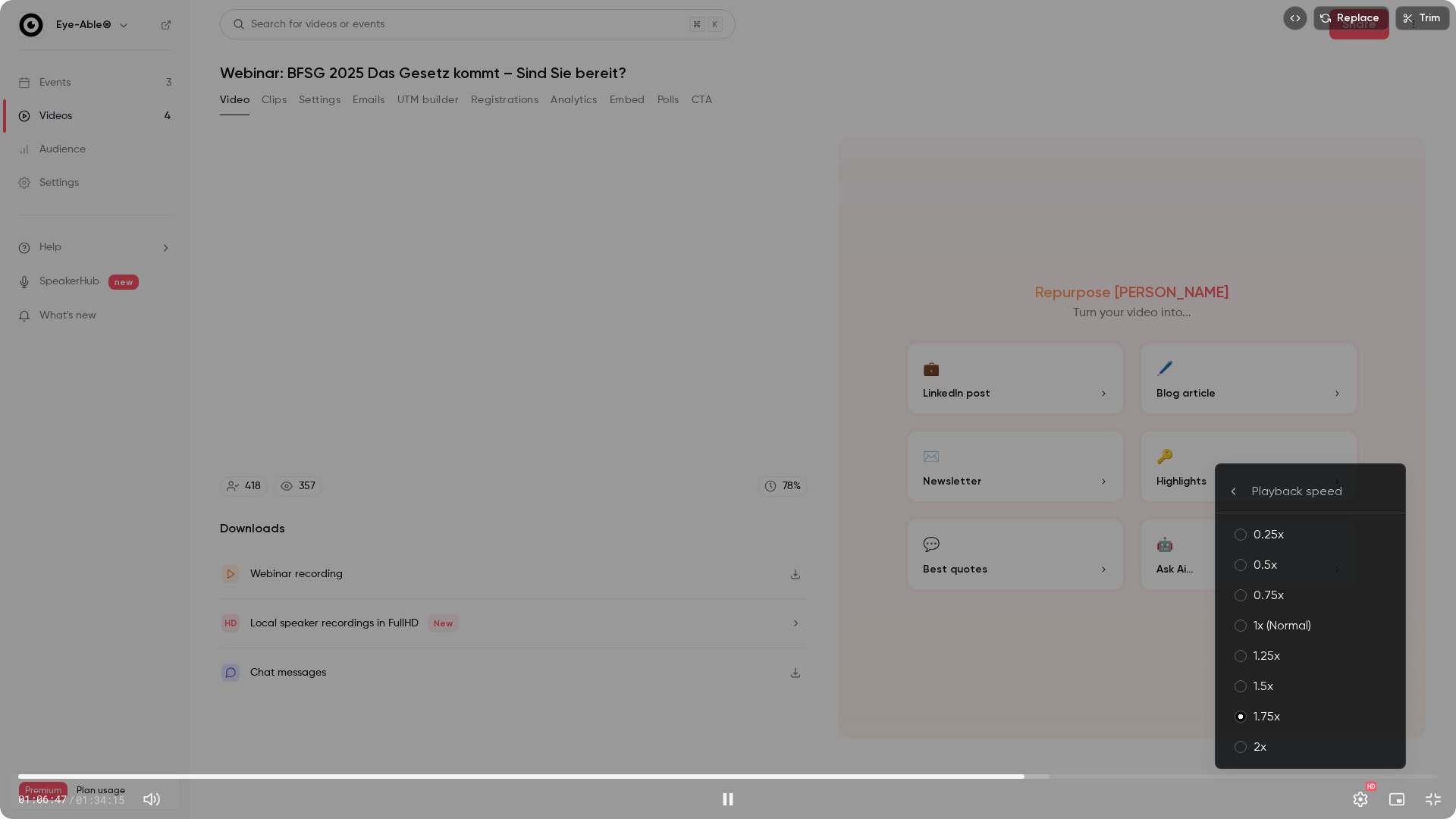
click at [1293, 716] on div "2x" at bounding box center [1323, 746] width 139 height 18
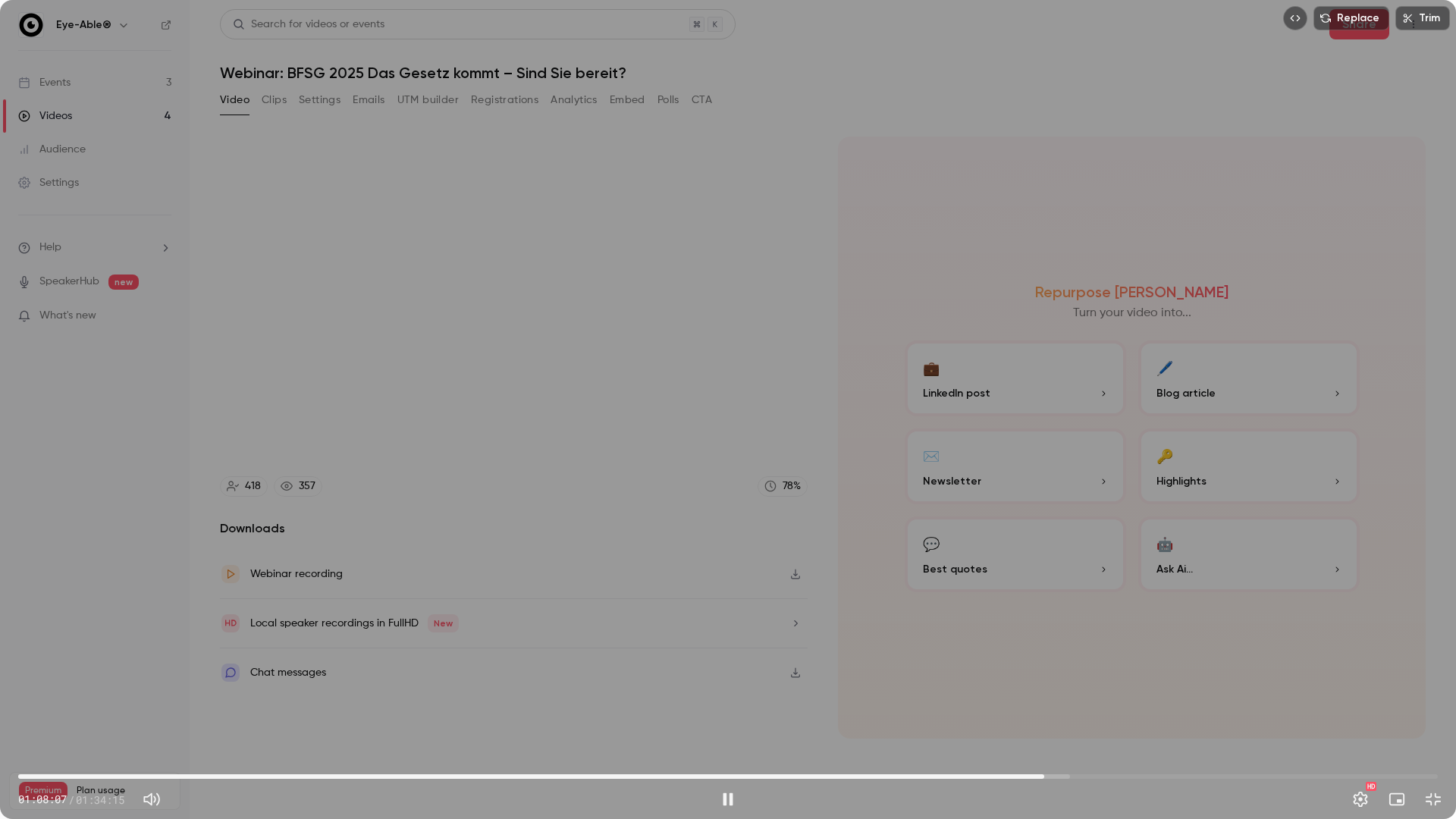
click at [566, 589] on div "Replace Trim 01:08:07 01:08:07 / 01:34:15 HD" at bounding box center [728, 409] width 1456 height 819
click at [791, 537] on div "Replace Trim 01:08:08 01:08:08 / 01:34:15 HD" at bounding box center [728, 409] width 1456 height 819
click at [839, 549] on div "Replace Trim 01:09:56 01:09:56 / 01:34:15 HD" at bounding box center [728, 409] width 1456 height 819
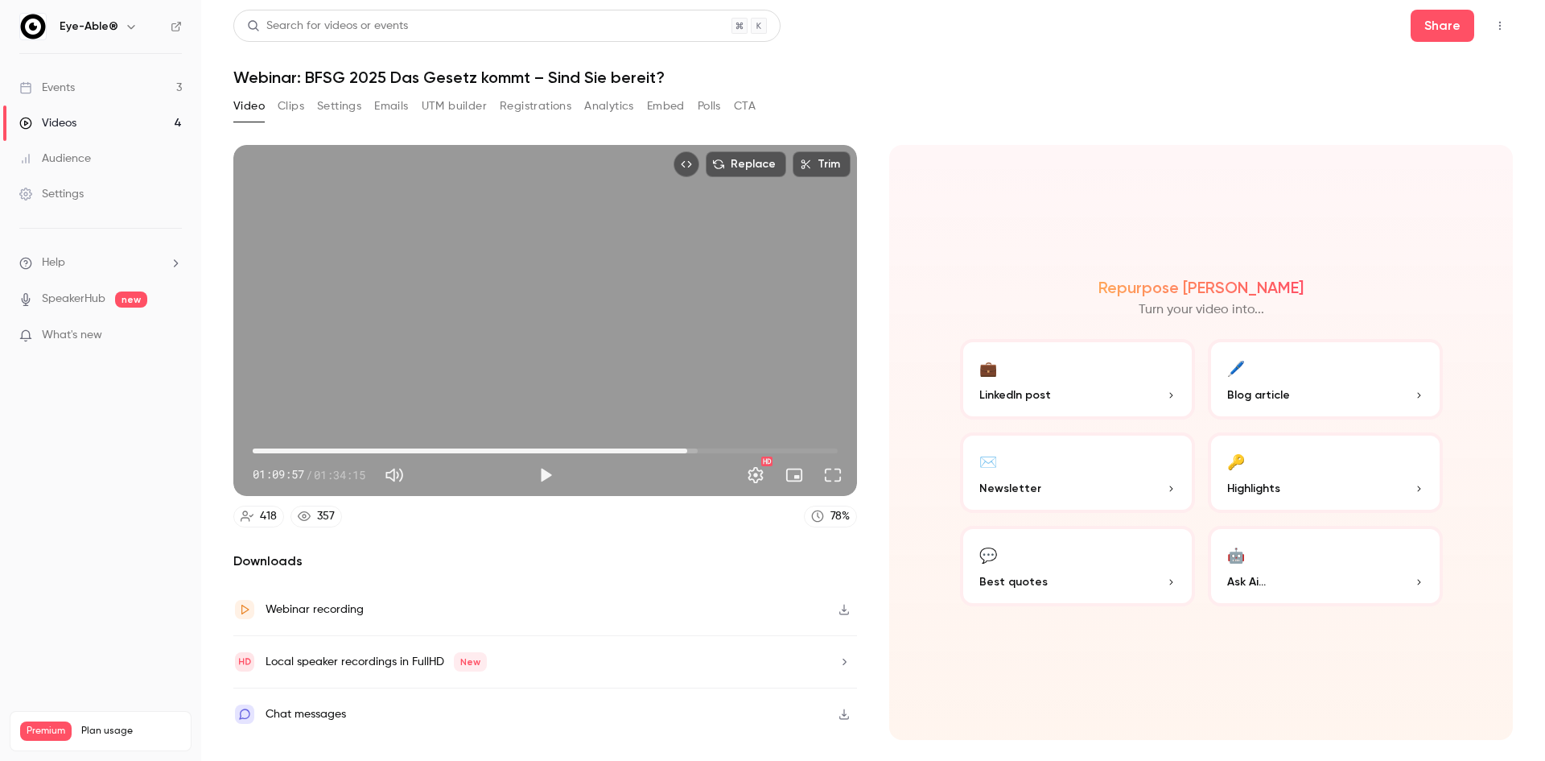
drag, startPoint x: 625, startPoint y: 304, endPoint x: 633, endPoint y: 319, distance: 16.2
click at [627, 306] on div "Replace Trim 01:09:57 01:09:57 / 01:34:15 HD" at bounding box center [545, 320] width 624 height 351
click at [828, 481] on button "Full screen" at bounding box center [833, 475] width 32 height 32
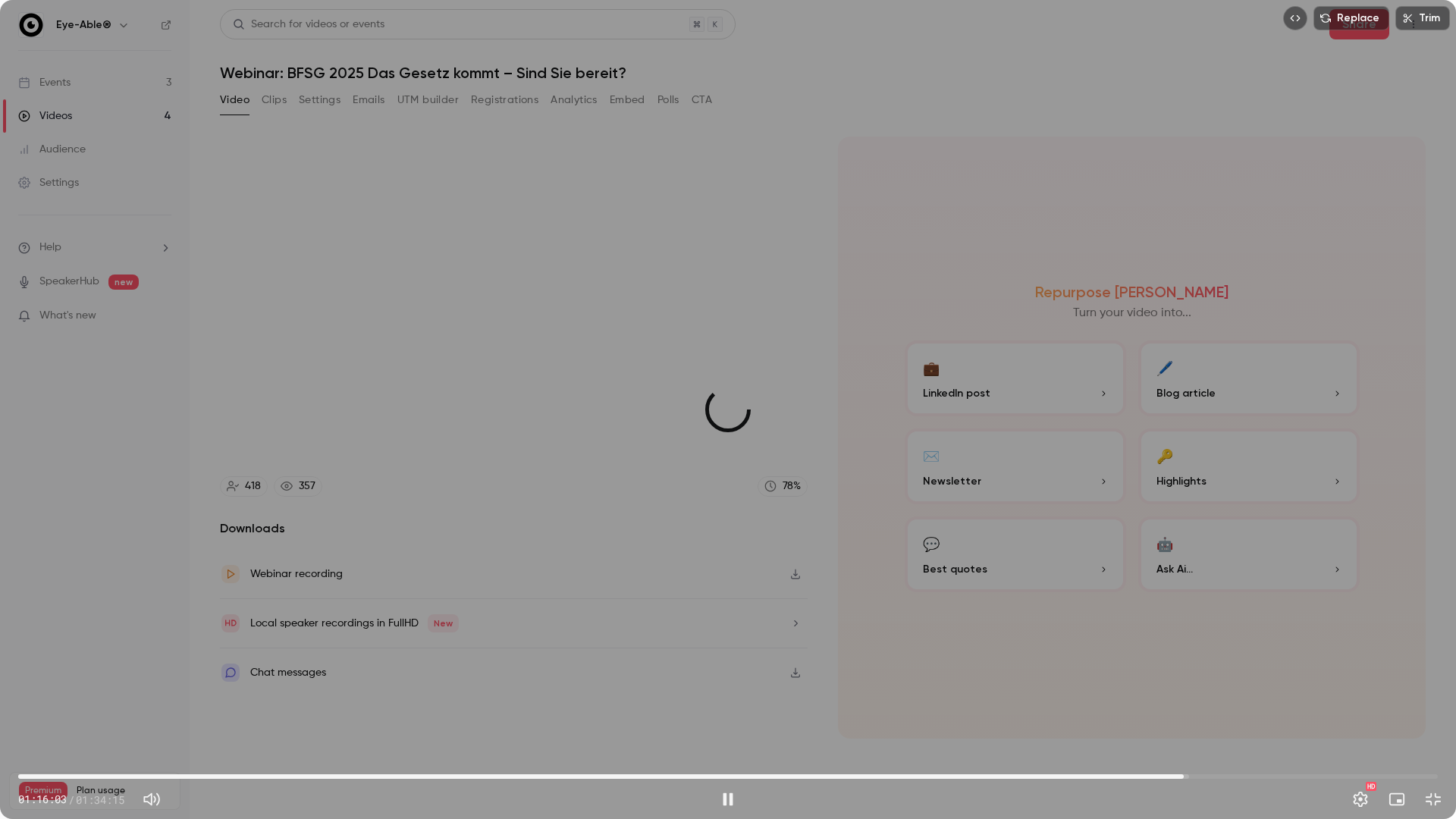
click at [1184, 716] on span "01:17:23" at bounding box center [728, 777] width 1420 height 25
click at [1218, 716] on span "01:19:39" at bounding box center [728, 777] width 1420 height 25
click at [1245, 716] on span "01:19:42" at bounding box center [728, 777] width 1420 height 25
drag, startPoint x: 942, startPoint y: 663, endPoint x: 939, endPoint y: 680, distance: 17.3
click at [941, 663] on div "Replace Trim 01:21:30 01:21:30 / 01:34:15 HD" at bounding box center [728, 409] width 1456 height 819
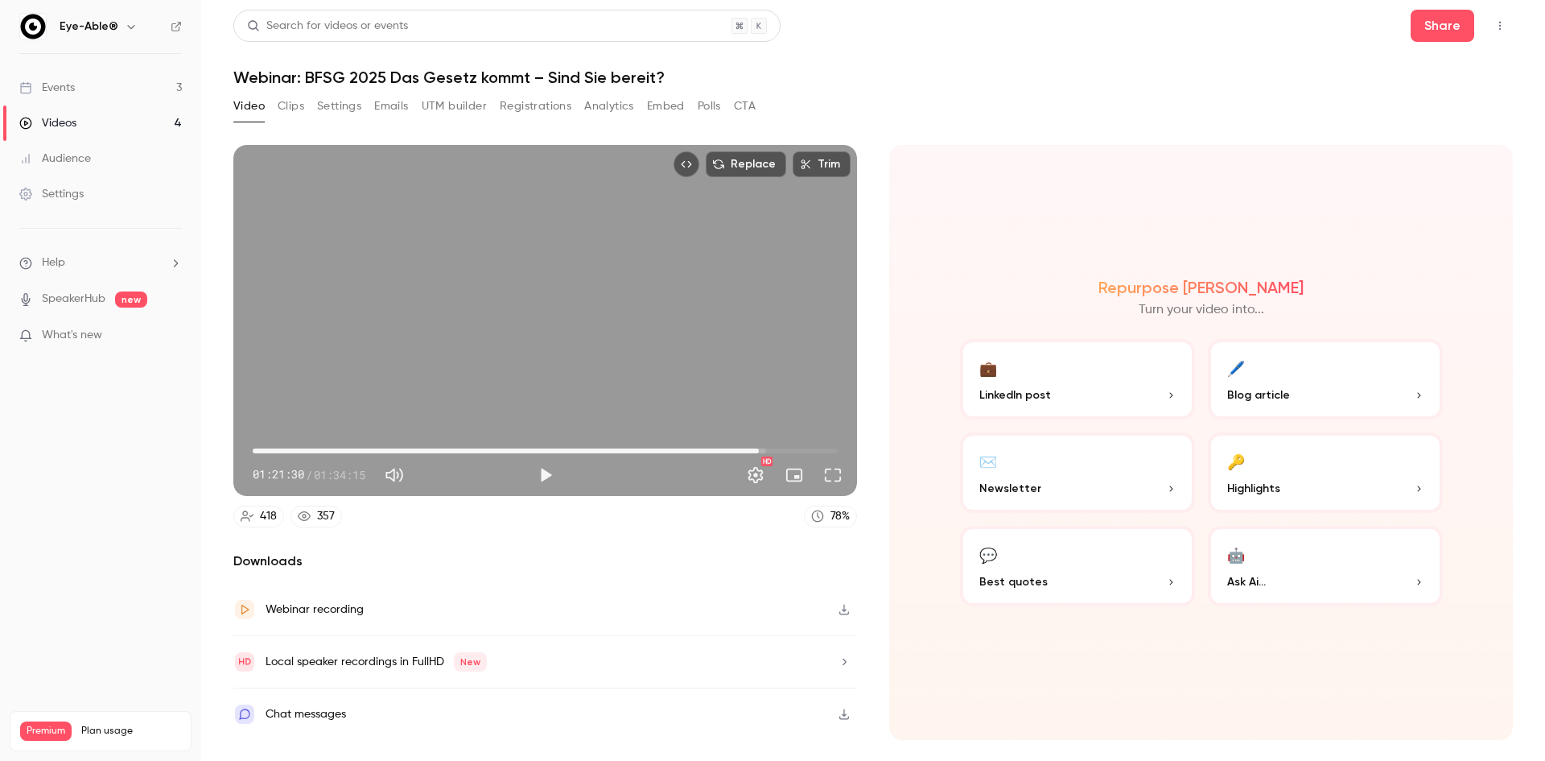
drag, startPoint x: 529, startPoint y: 476, endPoint x: 539, endPoint y: 476, distance: 10.5
click at [530, 476] on div "Play" at bounding box center [546, 475] width 32 height 32
click at [540, 476] on button "Play" at bounding box center [546, 475] width 32 height 32
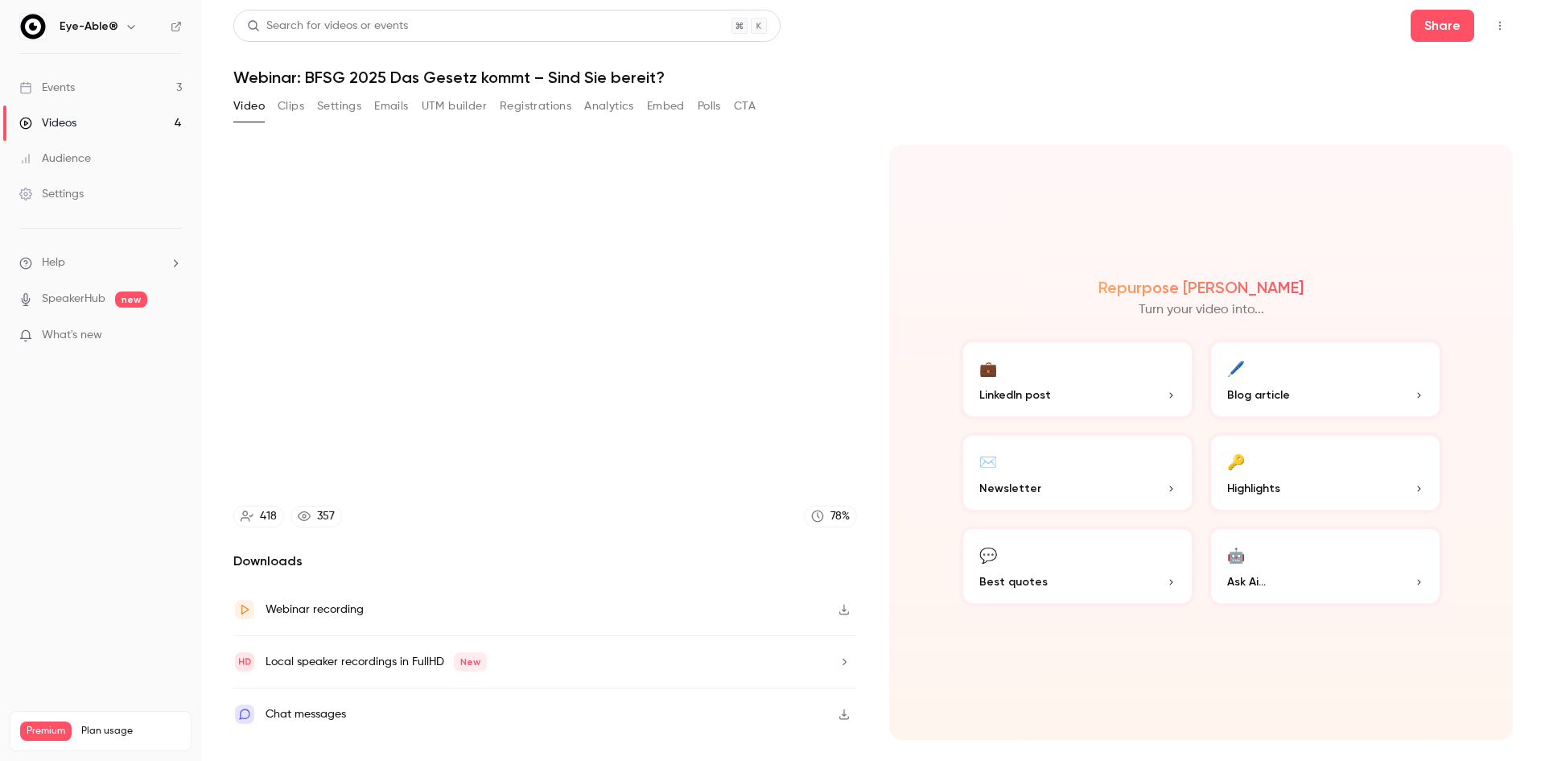
type input "****"
click at [101, 118] on link "Videos 4" at bounding box center [100, 122] width 201 height 35
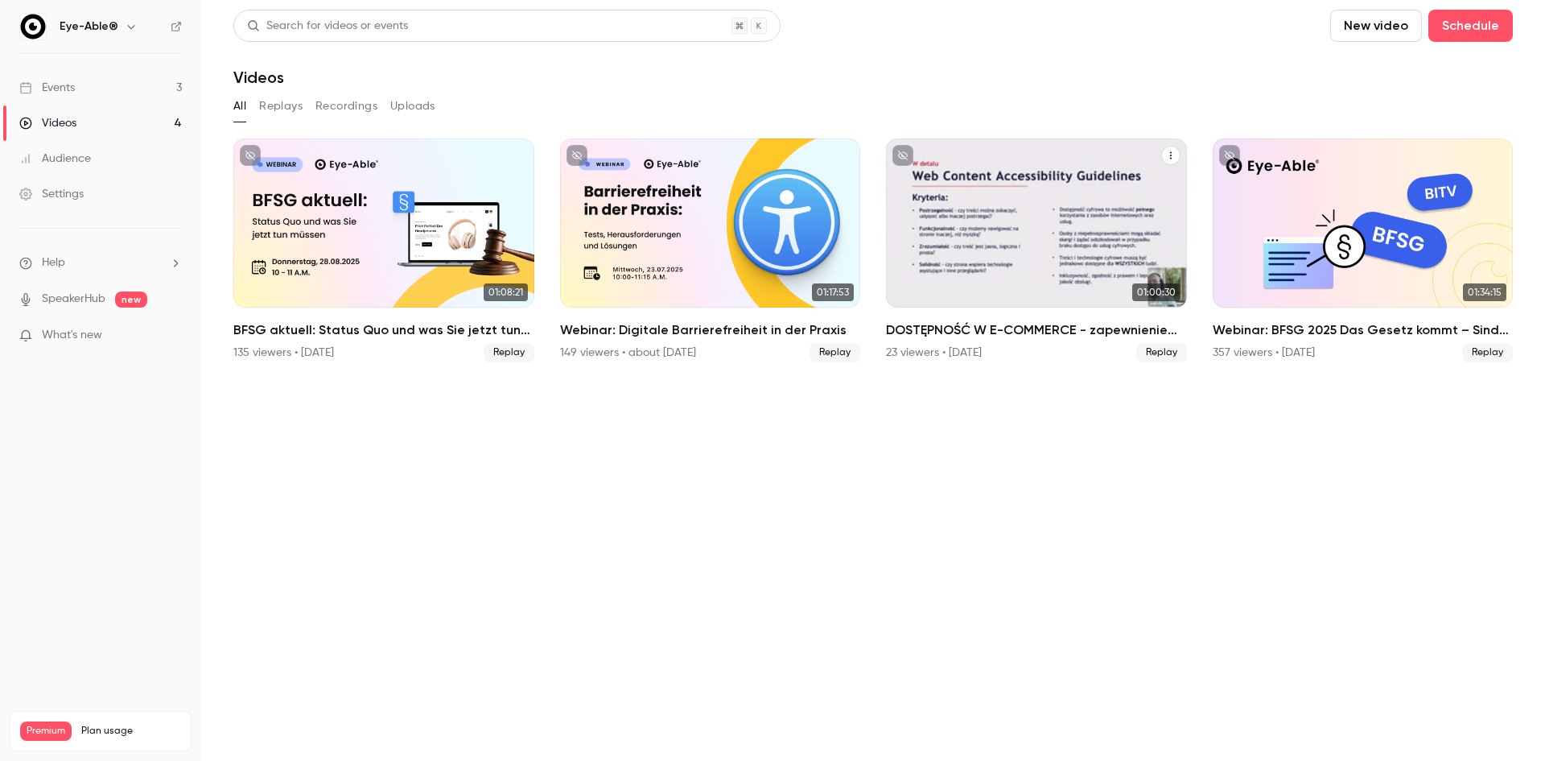
click at [1009, 266] on div "DOSTĘPNOŚĆ W E-COMMERCE - zapewnienie dostępności w przestrzeni cyfrowej" at bounding box center [1036, 222] width 301 height 169
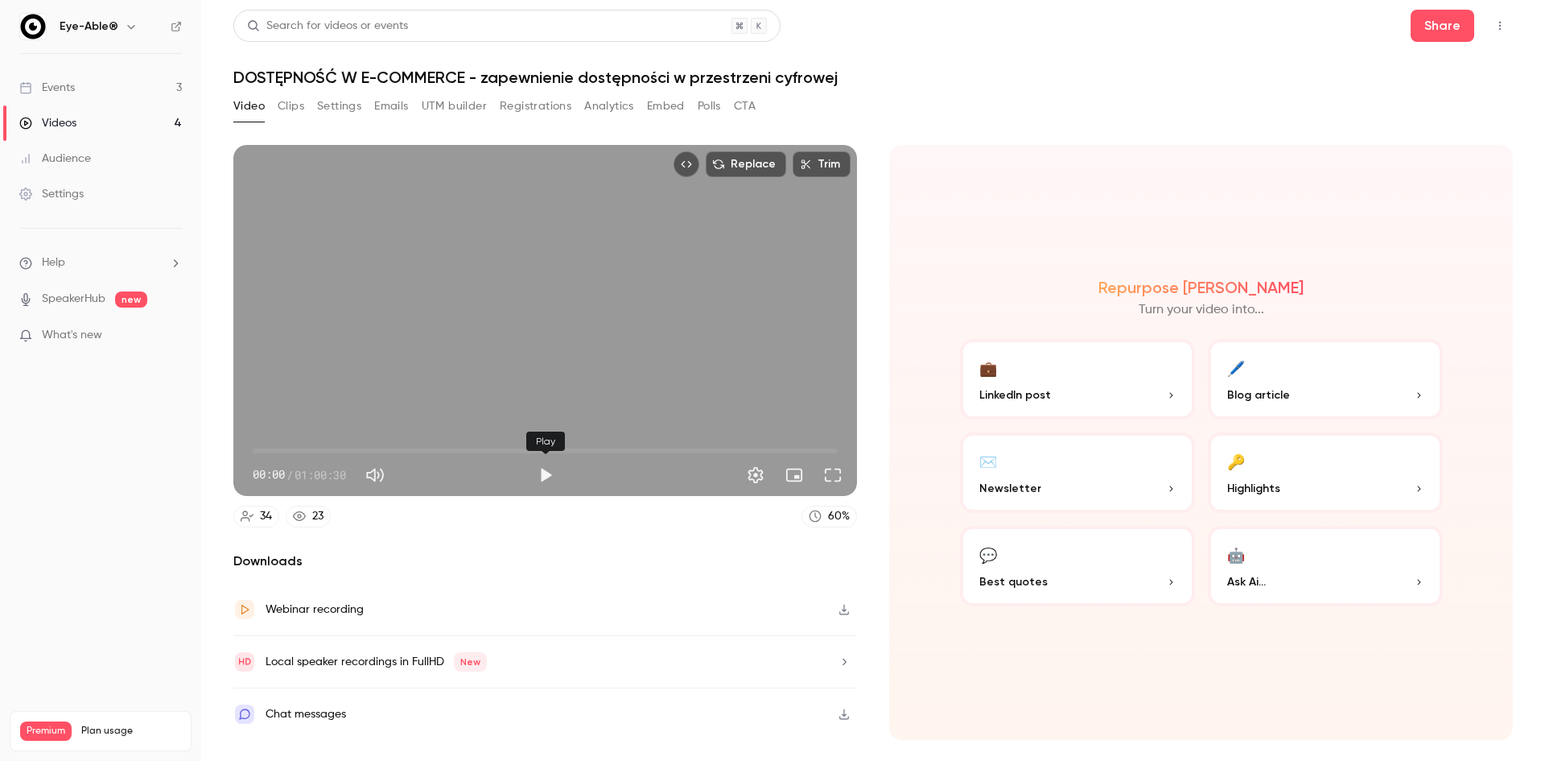
click at [543, 462] on button "Play" at bounding box center [546, 475] width 32 height 32
click at [315, 450] on span "00:00" at bounding box center [545, 451] width 585 height 26
click at [431, 446] on span "18:28" at bounding box center [545, 451] width 585 height 26
click at [517, 447] on span "18:28" at bounding box center [545, 451] width 585 height 26
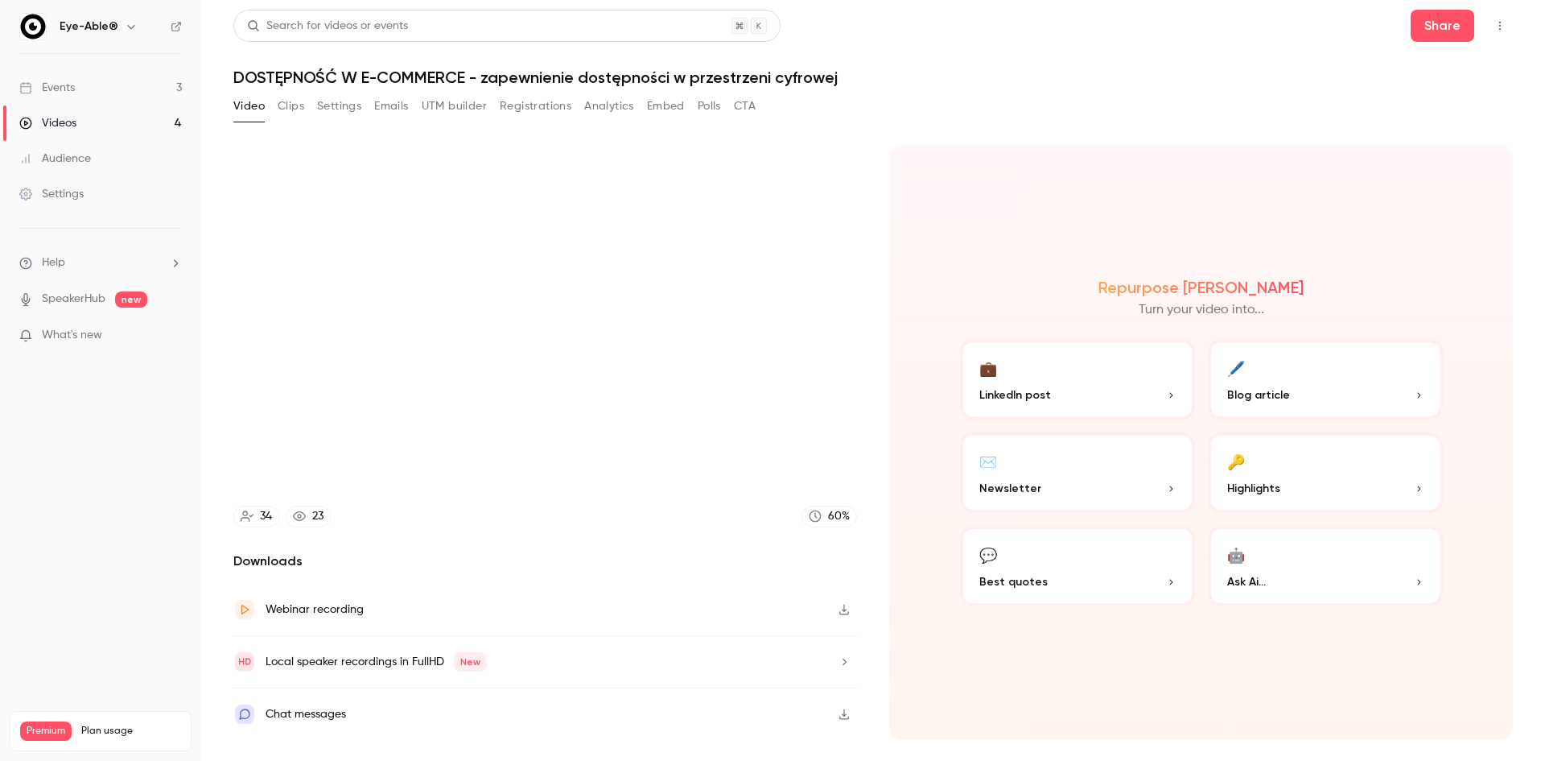
click at [559, 448] on span "27:31" at bounding box center [545, 451] width 585 height 26
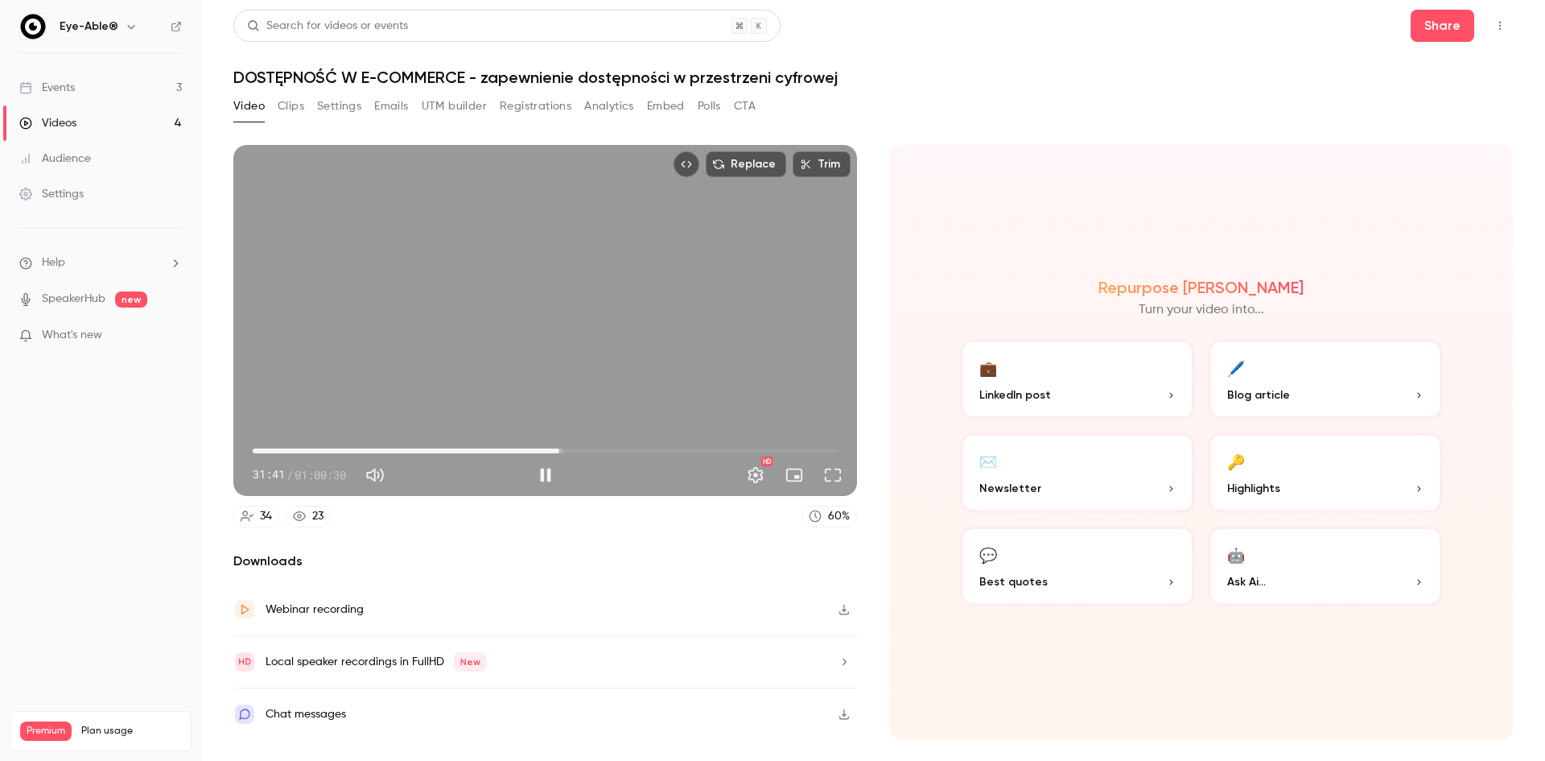
click at [610, 450] on span "31:41" at bounding box center [545, 451] width 585 height 26
click at [645, 450] on span "36:58" at bounding box center [545, 451] width 585 height 26
click at [681, 449] on span "40:37" at bounding box center [545, 451] width 585 height 26
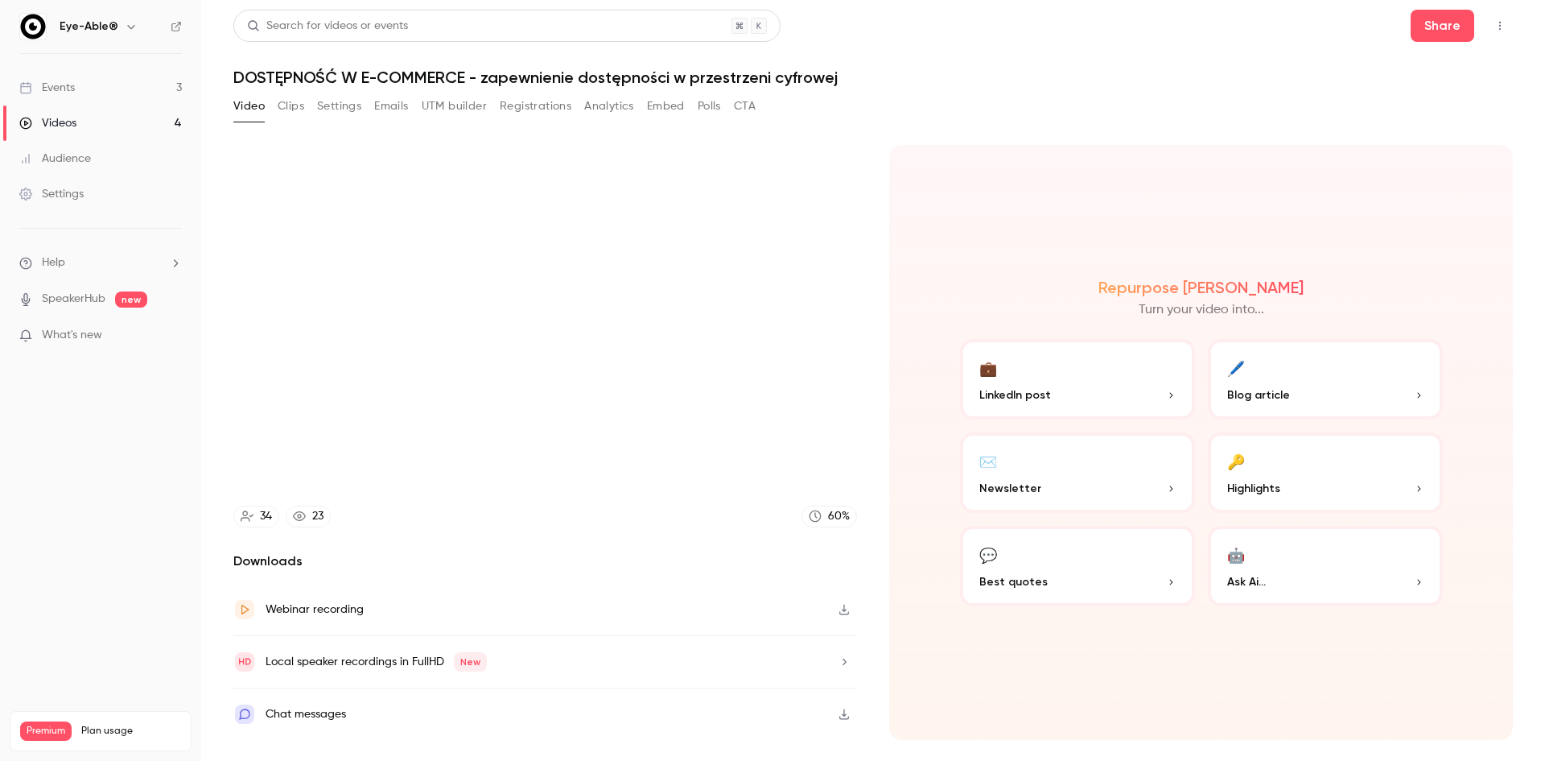
type input "******"
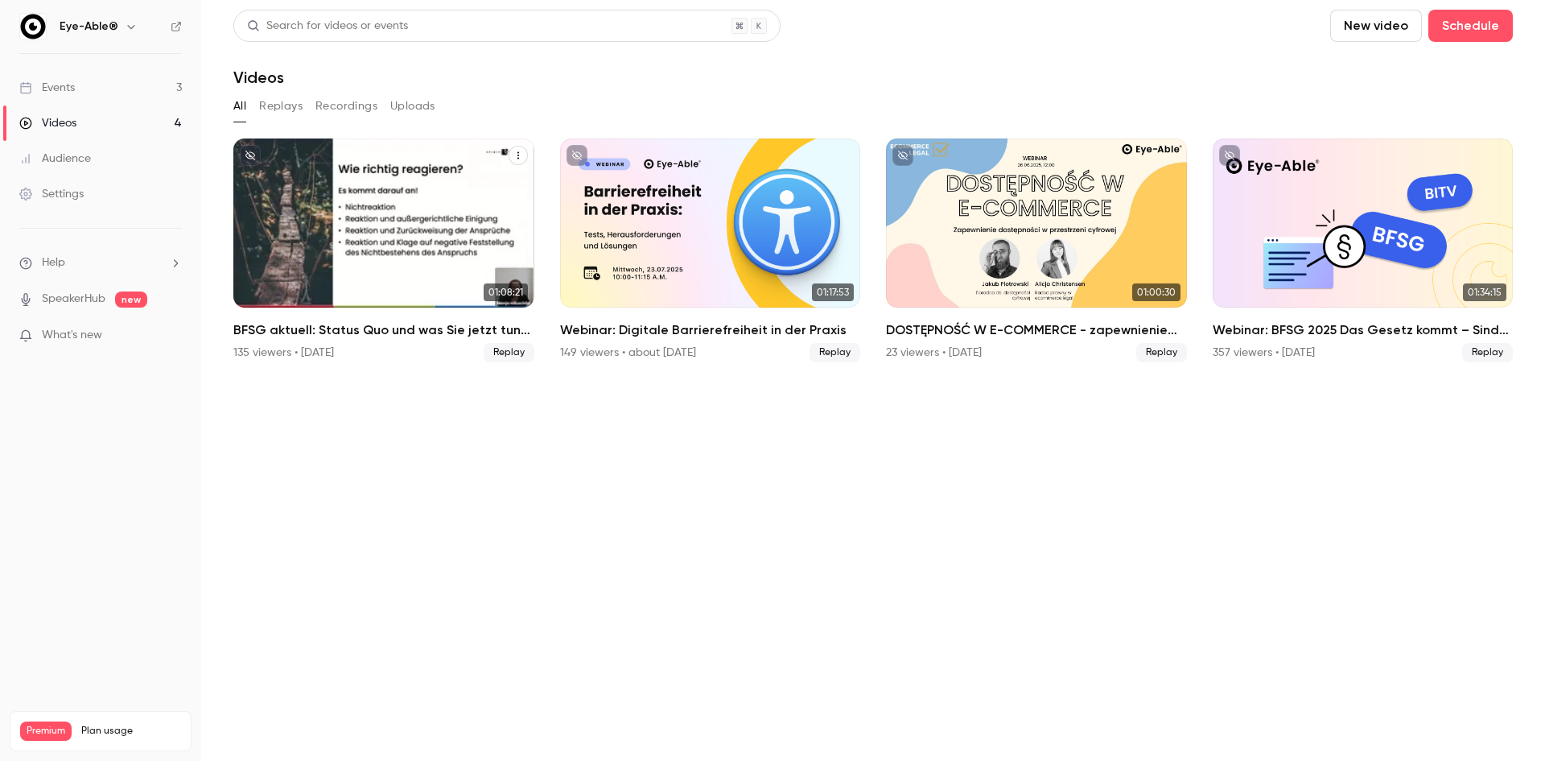
click at [369, 252] on div "BFSG aktuell: Status Quo und was Sie jetzt tun müssen" at bounding box center [383, 222] width 301 height 169
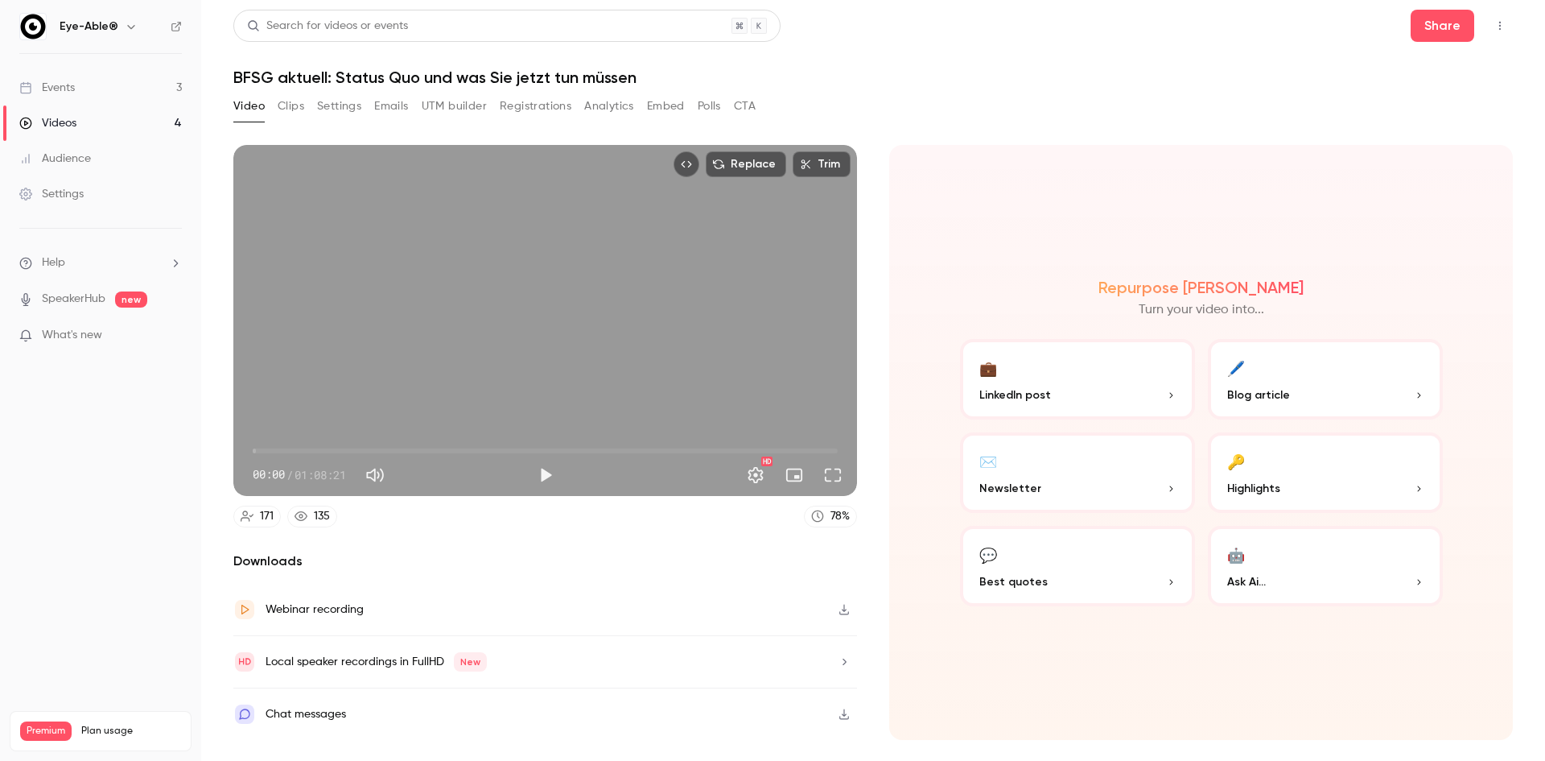
drag, startPoint x: 520, startPoint y: 476, endPoint x: 530, endPoint y: 483, distance: 11.6
click at [521, 476] on div "00:00 / 01:08:21" at bounding box center [391, 475] width 277 height 26
click at [534, 474] on button "Play" at bounding box center [546, 475] width 32 height 32
drag, startPoint x: 258, startPoint y: 450, endPoint x: 285, endPoint y: 446, distance: 27.7
click at [285, 448] on span "03:45" at bounding box center [284, 450] width 5 height 5
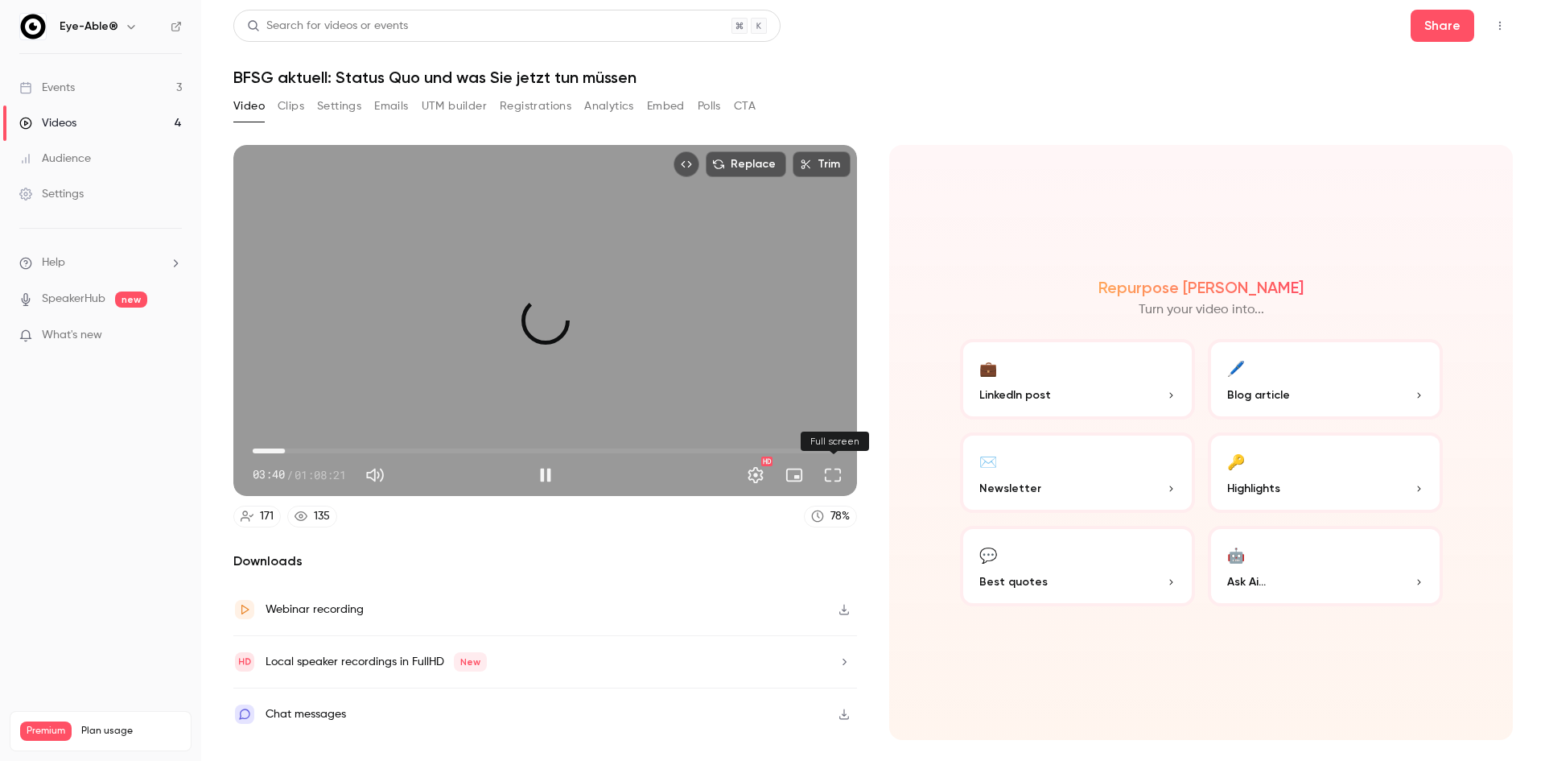
click at [834, 464] on button "Full screen" at bounding box center [833, 475] width 32 height 32
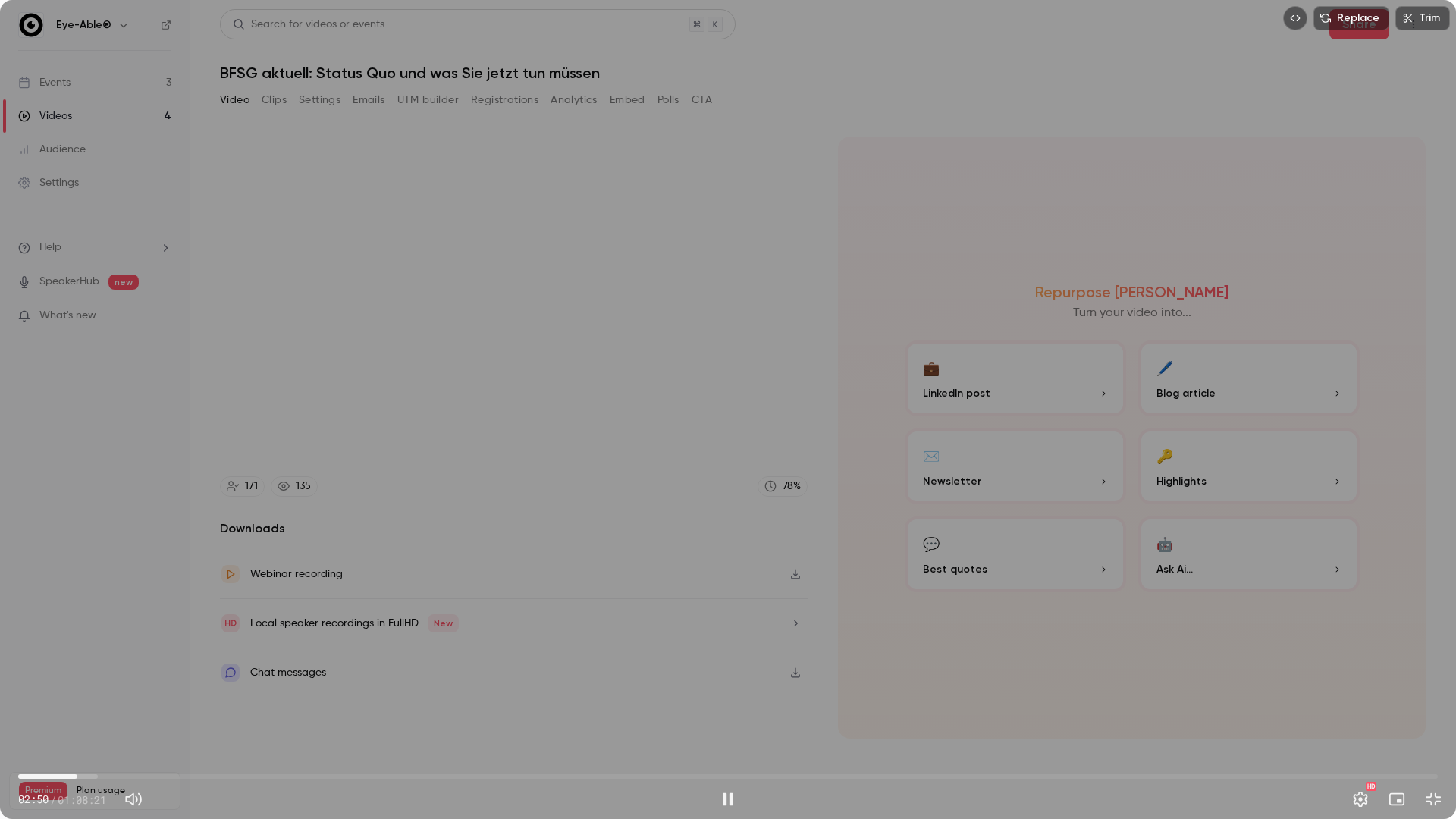
click at [76, 716] on span "02:50" at bounding box center [728, 777] width 1420 height 25
click at [1356, 716] on button "Settings" at bounding box center [1361, 799] width 30 height 30
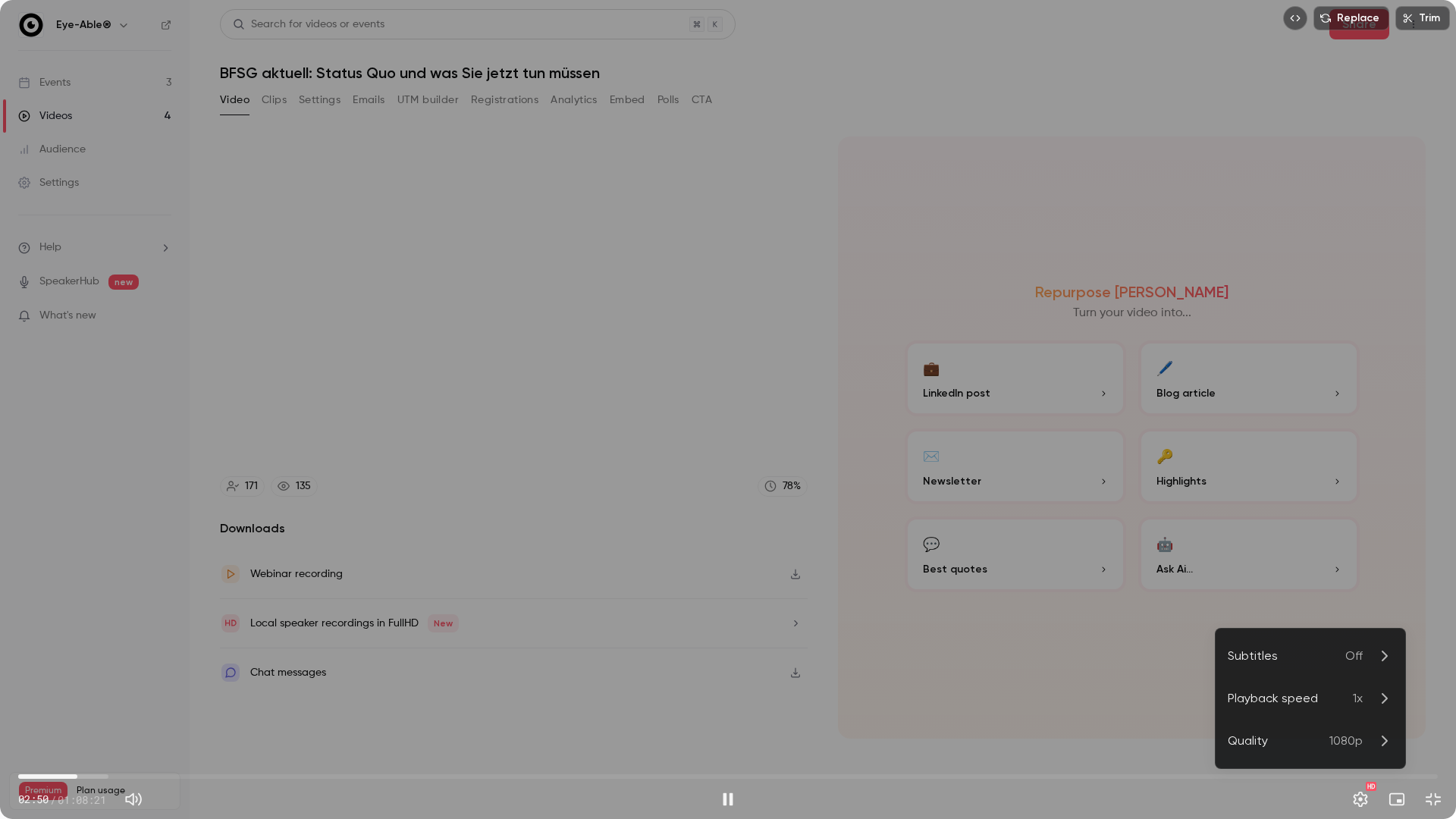
click at [1309, 696] on div "Playback speed" at bounding box center [1290, 698] width 125 height 18
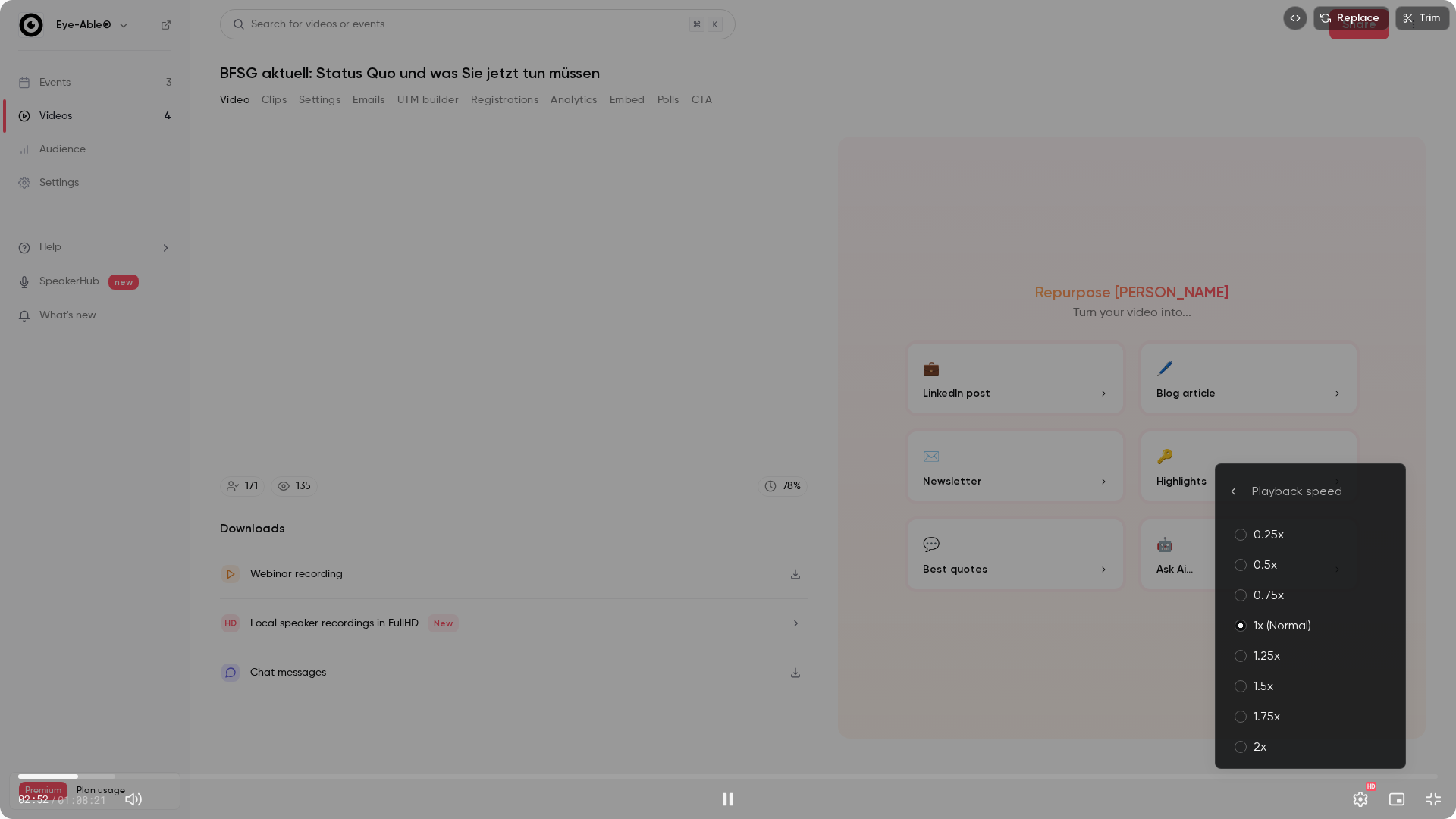
click at [1276, 712] on div "1.75x" at bounding box center [1323, 716] width 139 height 18
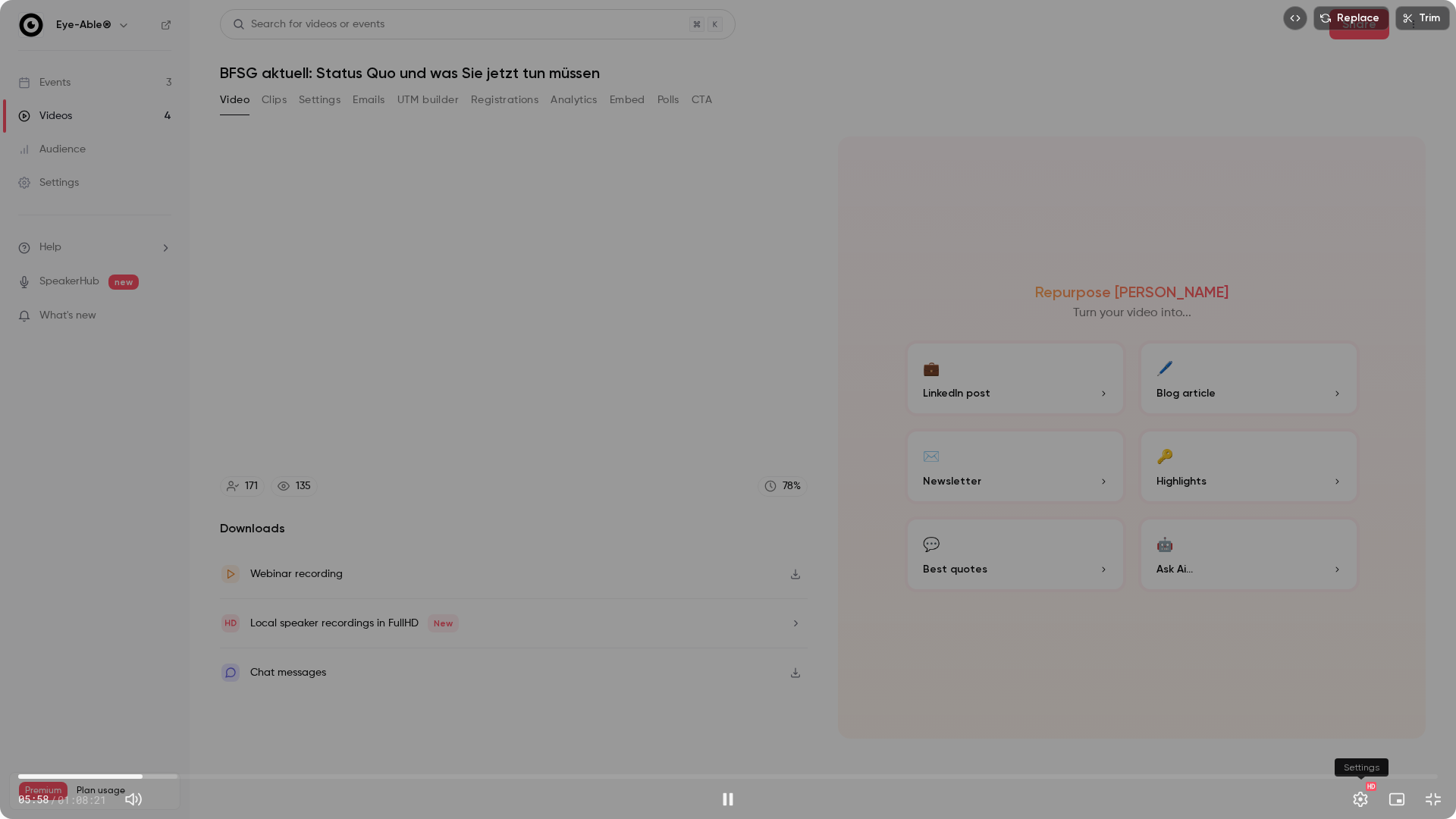
click at [1360, 716] on button "Settings" at bounding box center [1361, 799] width 30 height 30
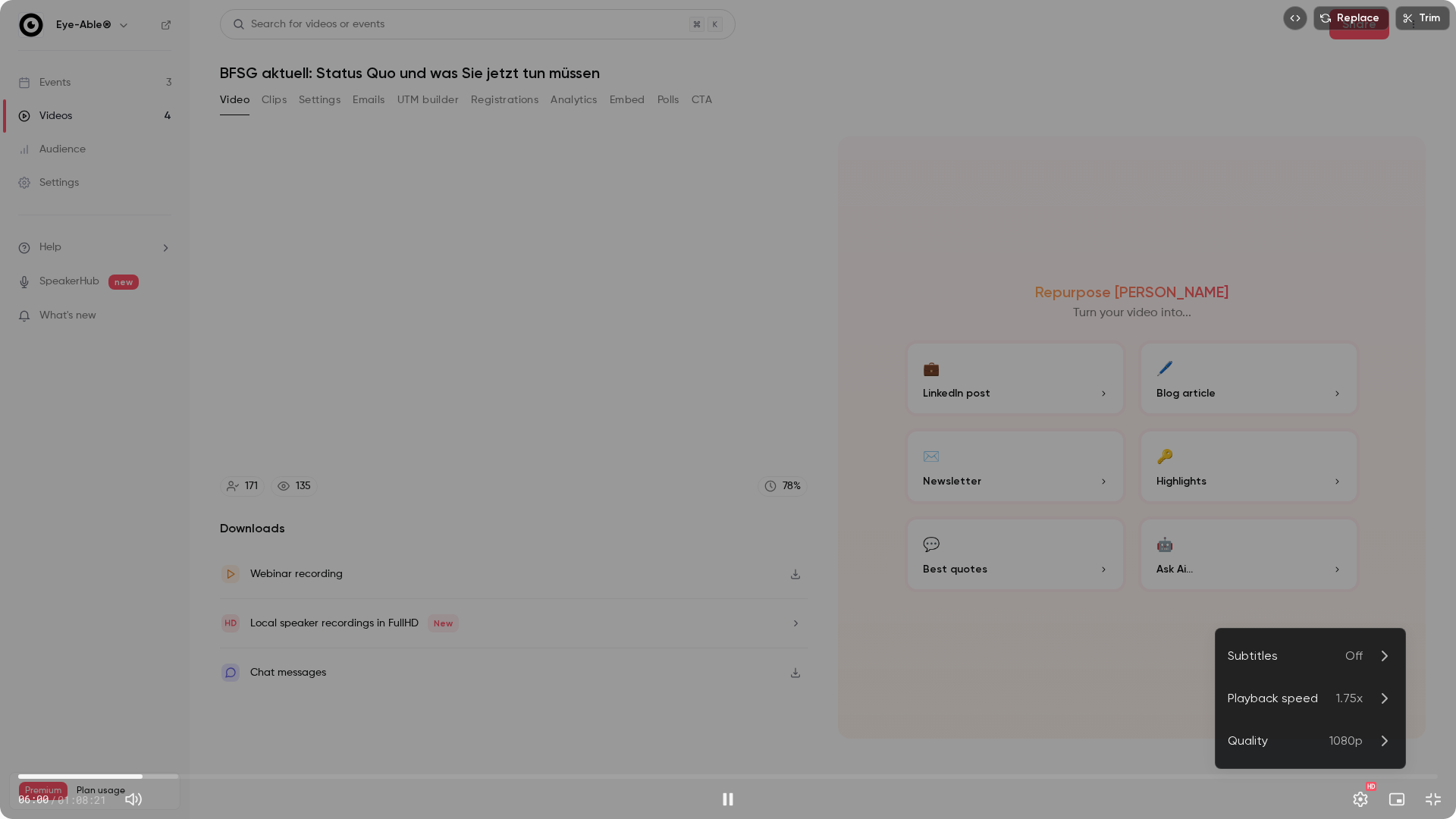
click at [1346, 694] on span "1.75x" at bounding box center [1350, 698] width 26 height 18
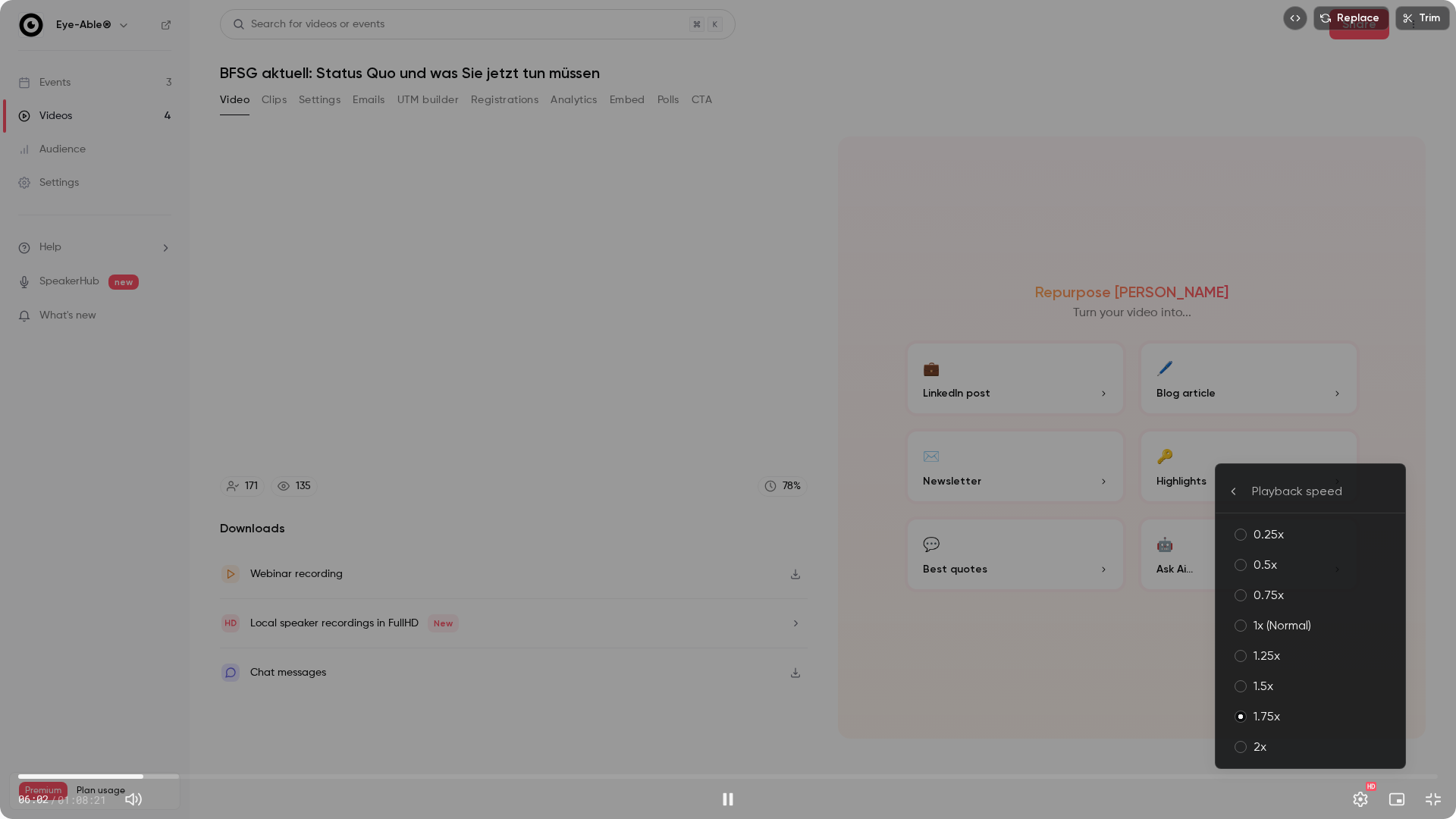
click at [1335, 716] on div "2x" at bounding box center [1323, 746] width 139 height 18
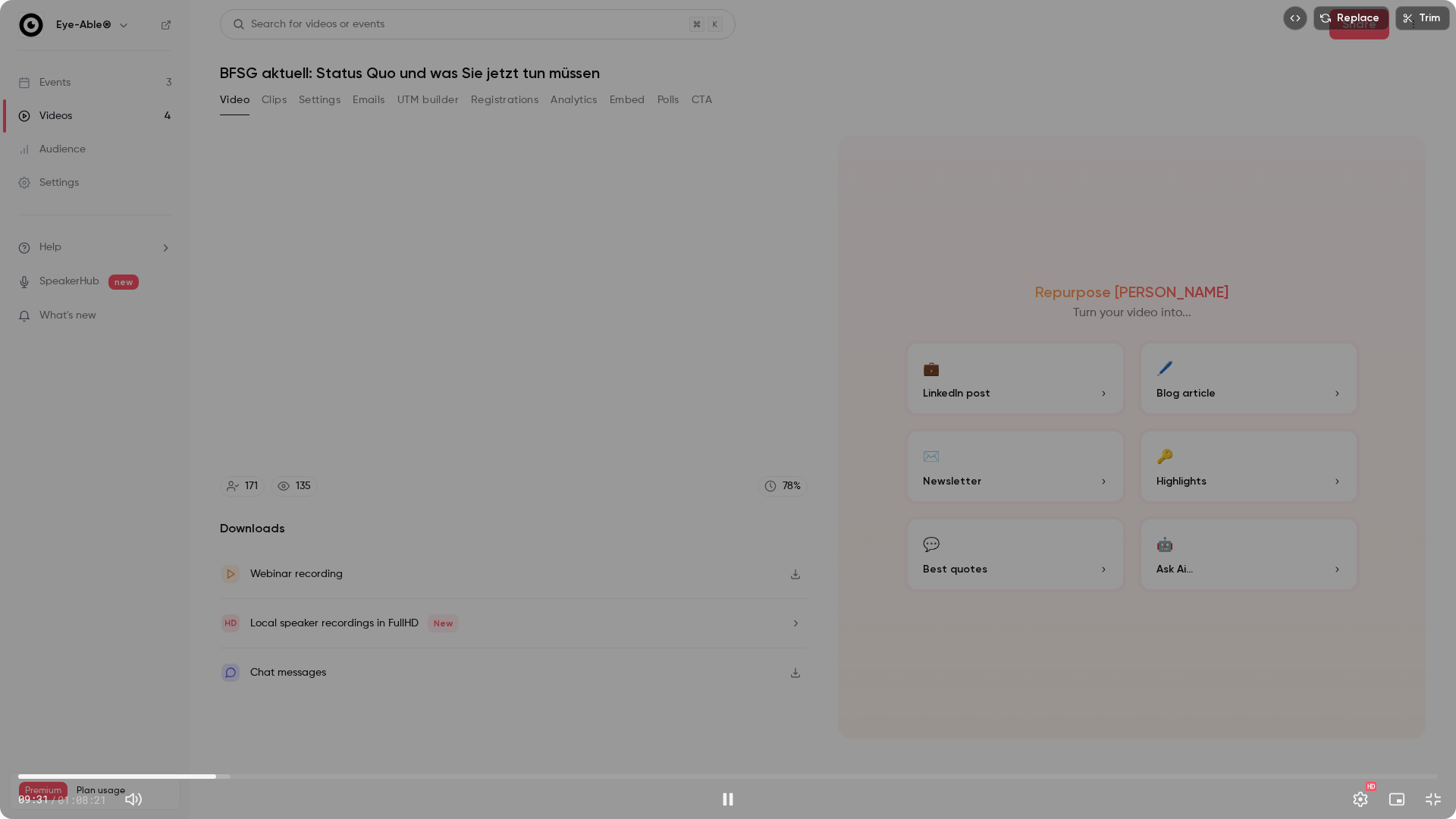
click at [216, 716] on span "09:31" at bounding box center [728, 777] width 1420 height 25
click at [223, 716] on span "09:53" at bounding box center [223, 777] width 5 height 5
click at [237, 716] on span "10:33" at bounding box center [728, 777] width 1420 height 25
click at [248, 716] on span "10:36" at bounding box center [728, 777] width 1420 height 25
click at [287, 716] on span "12:57" at bounding box center [728, 777] width 1420 height 25
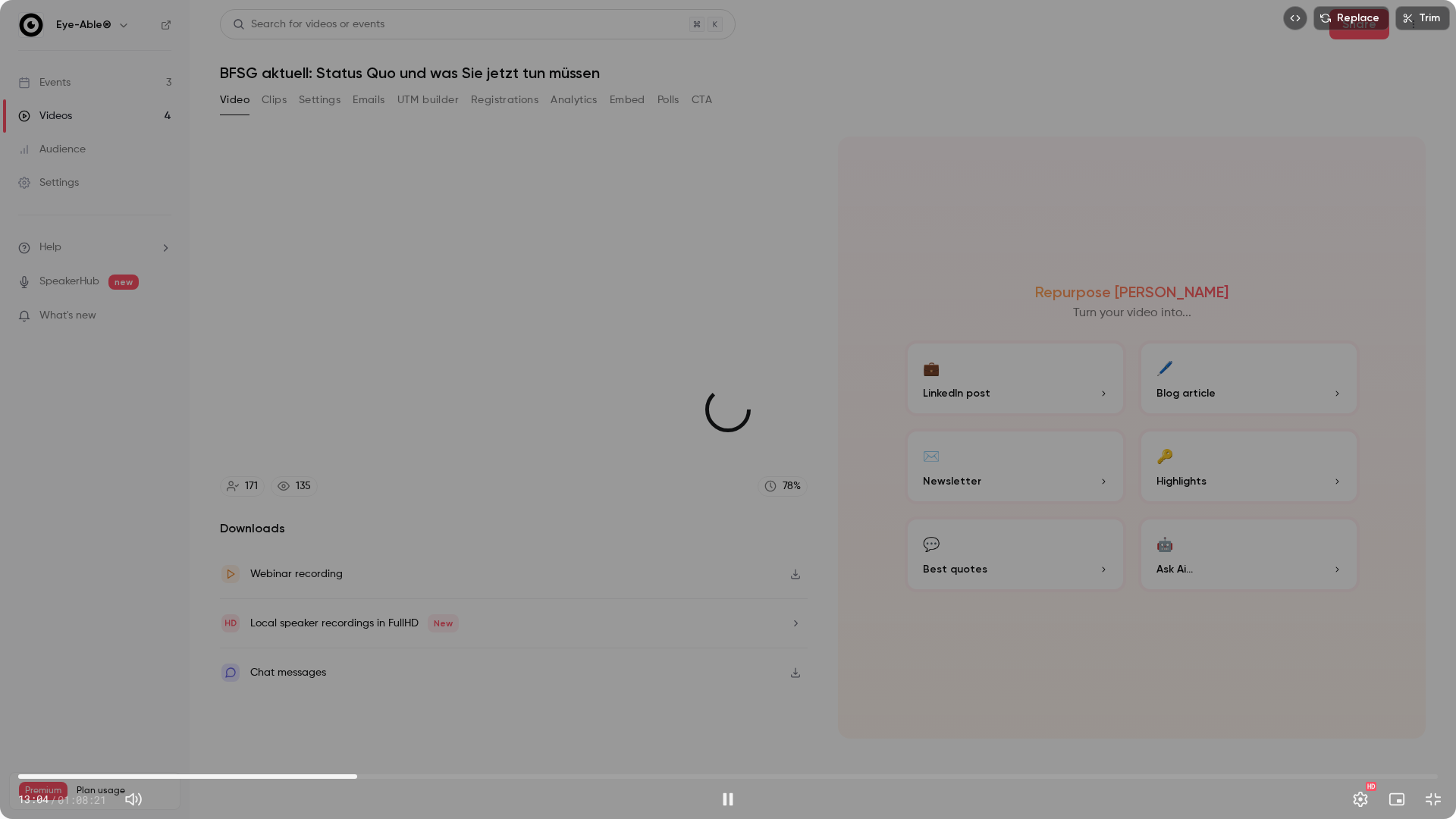
click at [357, 716] on span "16:19" at bounding box center [728, 777] width 1420 height 25
click at [402, 716] on span "18:30" at bounding box center [728, 777] width 1420 height 25
click at [420, 716] on span "18:34" at bounding box center [728, 777] width 1420 height 25
click at [439, 716] on span "20:15" at bounding box center [728, 777] width 1420 height 25
click at [466, 716] on span "21:34" at bounding box center [728, 777] width 1420 height 25
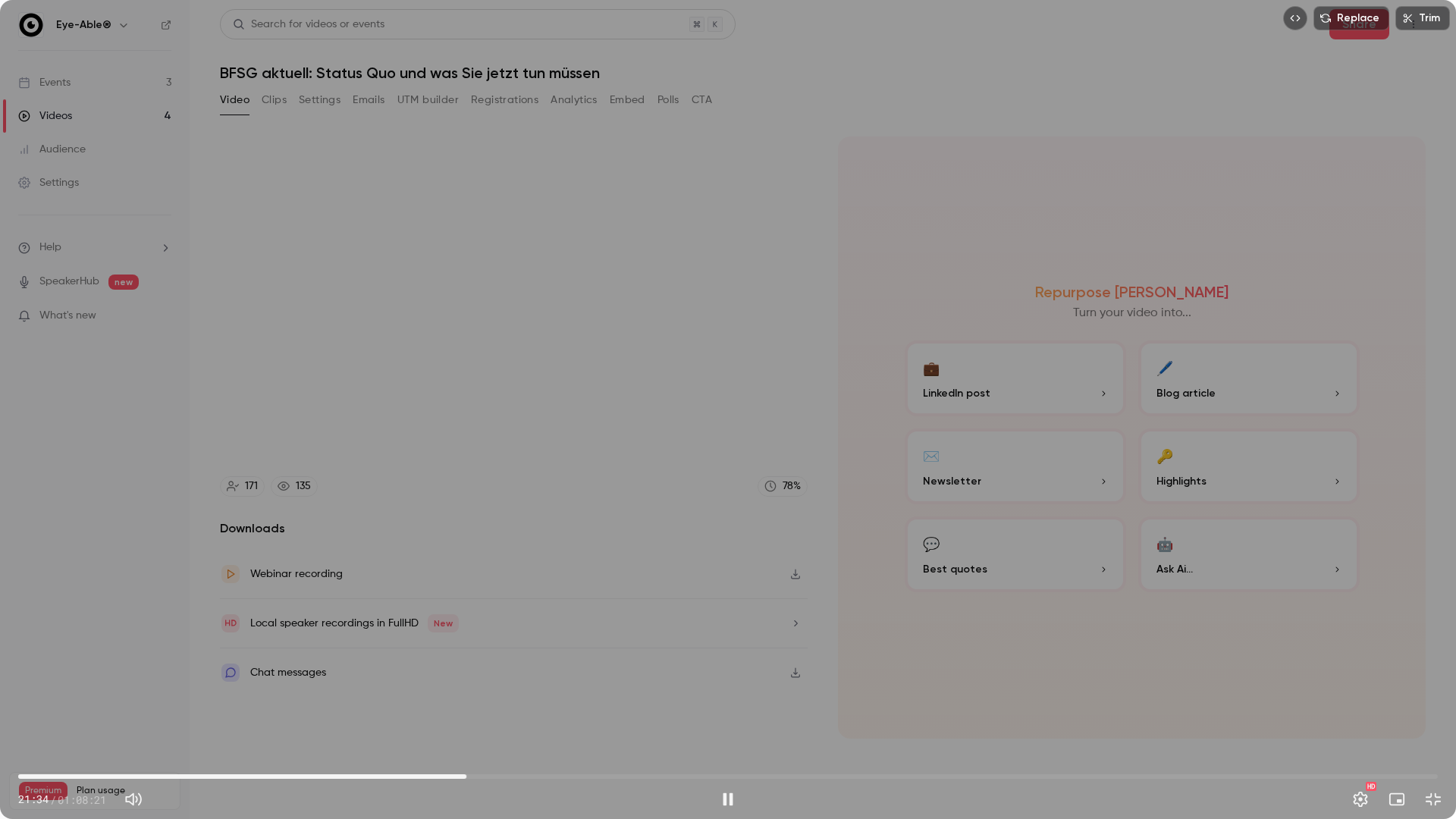
click at [490, 716] on span "21:34" at bounding box center [728, 777] width 1420 height 25
click at [523, 716] on span "24:19" at bounding box center [728, 777] width 1420 height 25
click at [558, 716] on span "25:57" at bounding box center [728, 777] width 1420 height 25
click at [584, 716] on span "25:58" at bounding box center [728, 777] width 1420 height 25
click at [600, 716] on span "28:00" at bounding box center [728, 777] width 1420 height 25
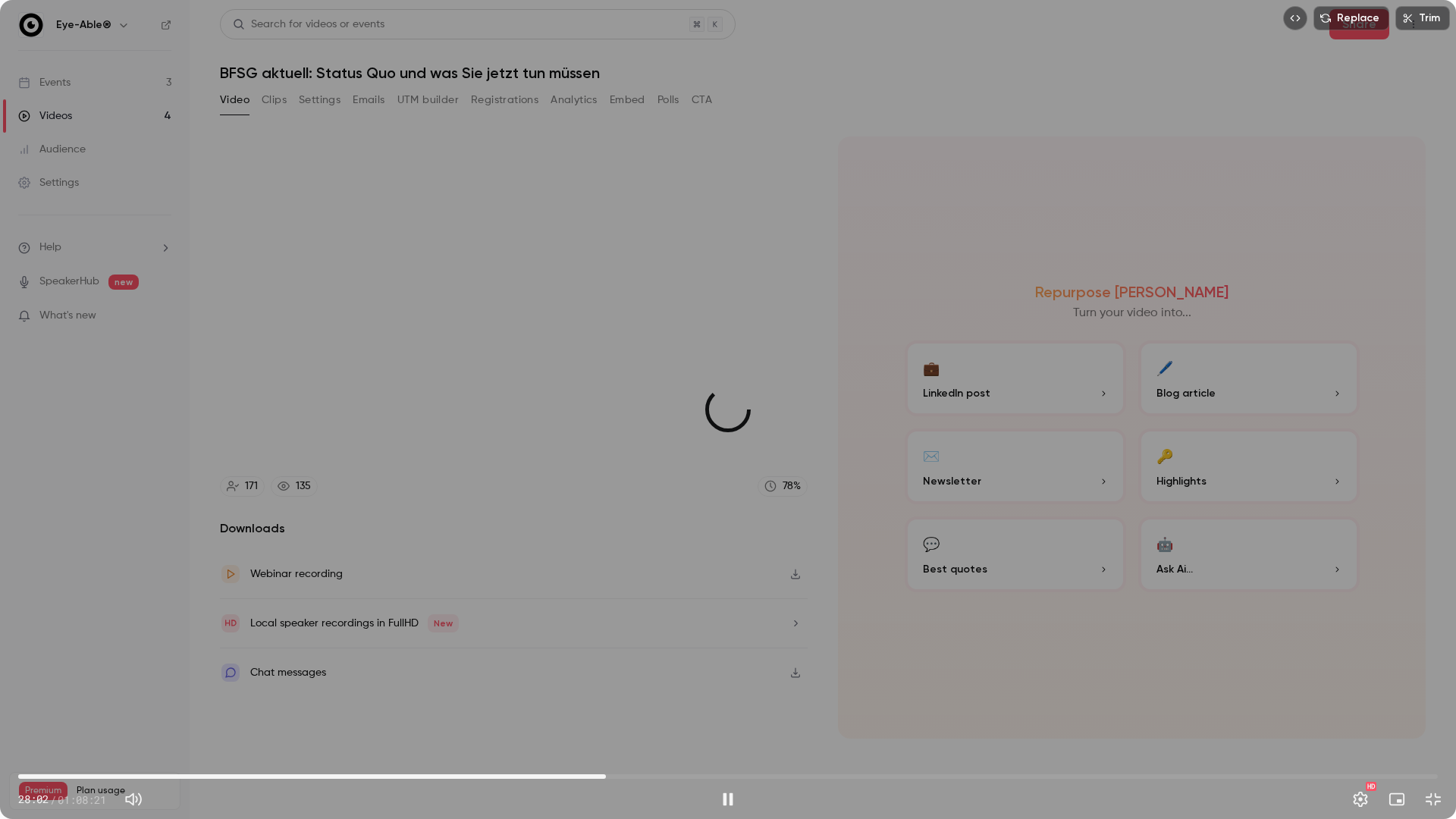
click at [606, 716] on span "28:17" at bounding box center [606, 777] width 5 height 5
click at [632, 716] on span "29:34" at bounding box center [728, 777] width 1420 height 25
click at [752, 716] on span "35:18" at bounding box center [728, 777] width 1420 height 25
click at [761, 716] on span "35:22" at bounding box center [728, 777] width 1420 height 25
click at [772, 716] on span "36:17" at bounding box center [728, 777] width 1420 height 25
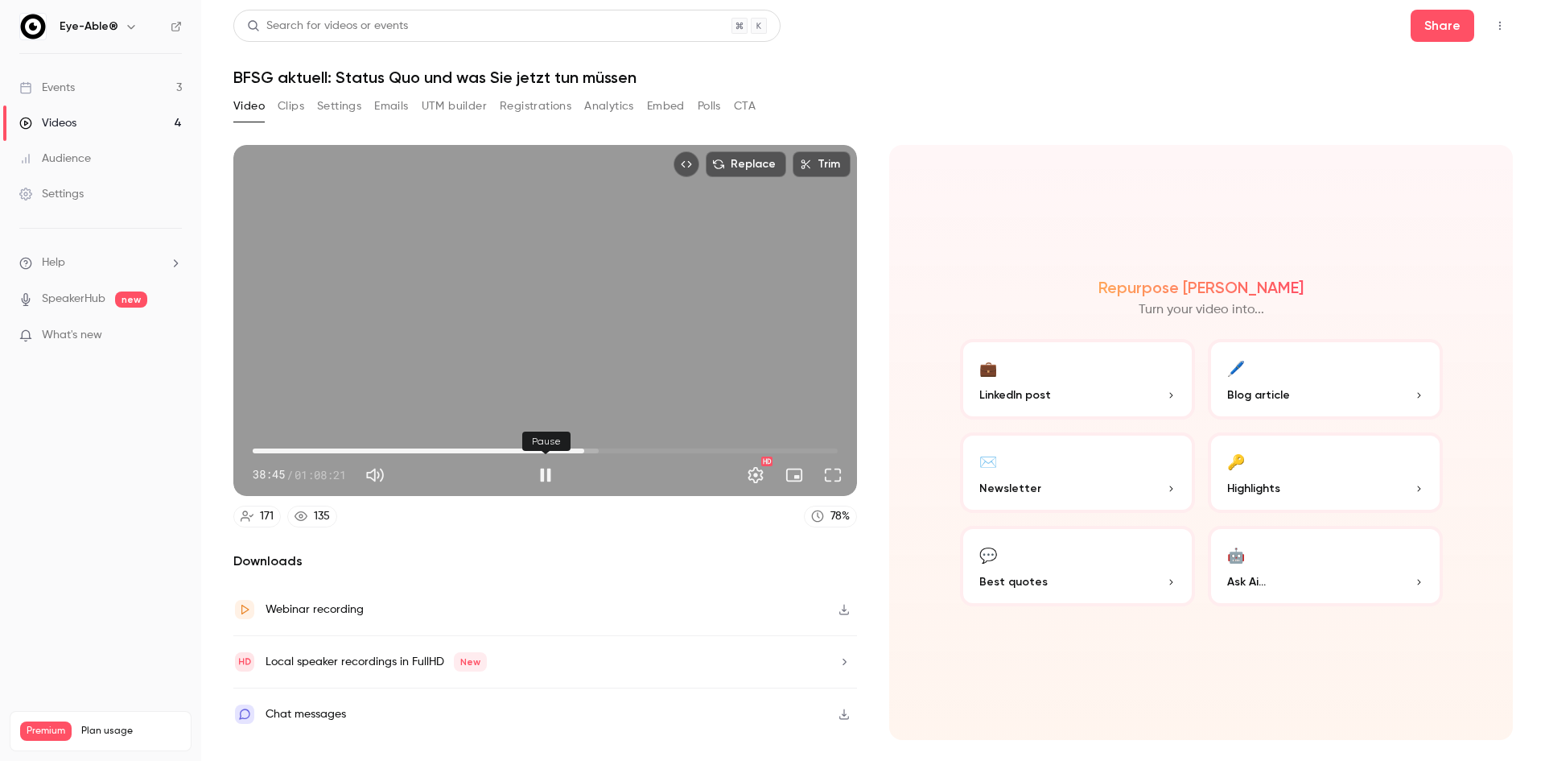
click at [554, 472] on button "Pause" at bounding box center [546, 475] width 32 height 32
type input "******"
click at [102, 95] on link "Events 3" at bounding box center [100, 87] width 201 height 35
